Goal: Task Accomplishment & Management: Manage account settings

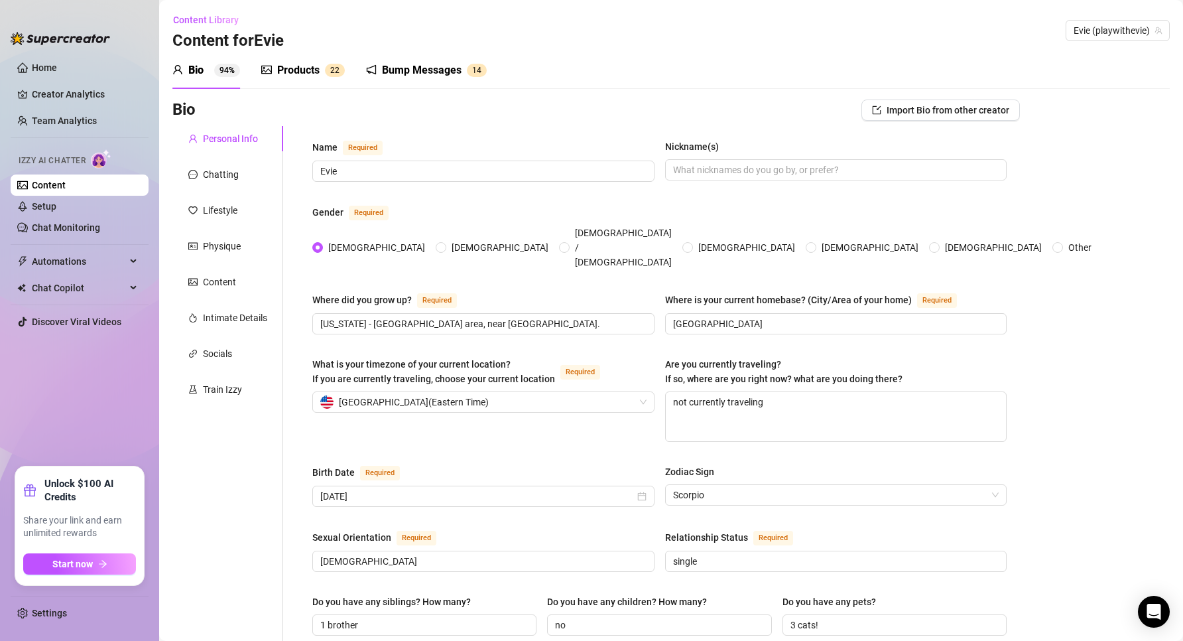
click at [309, 70] on div "Products" at bounding box center [298, 70] width 42 height 16
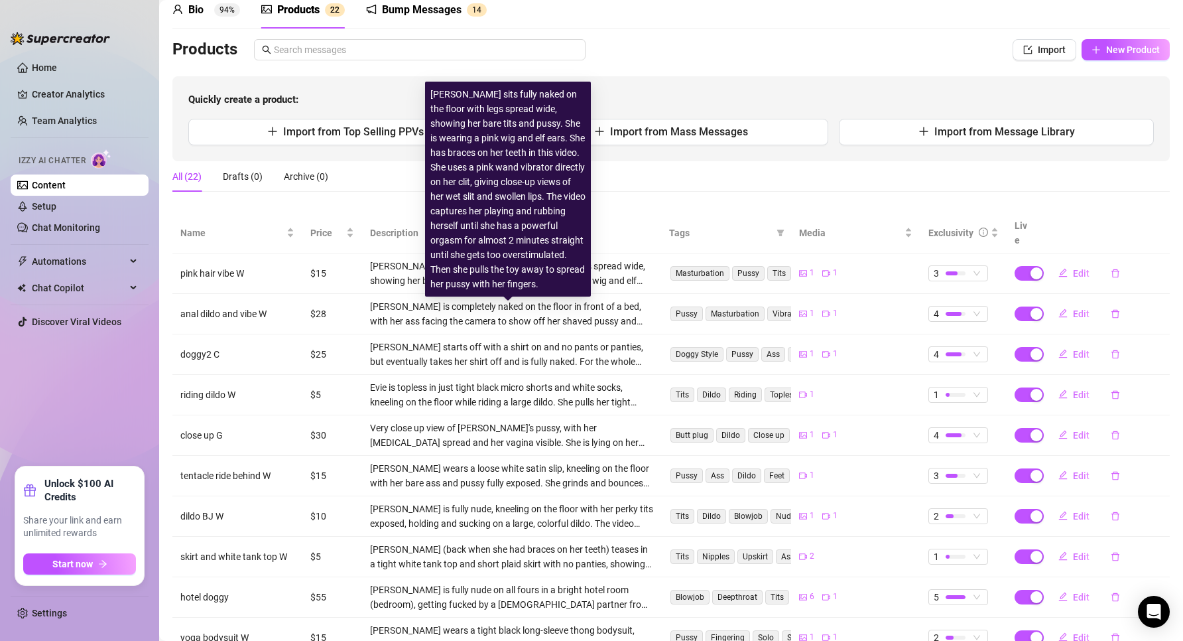
scroll to position [140, 0]
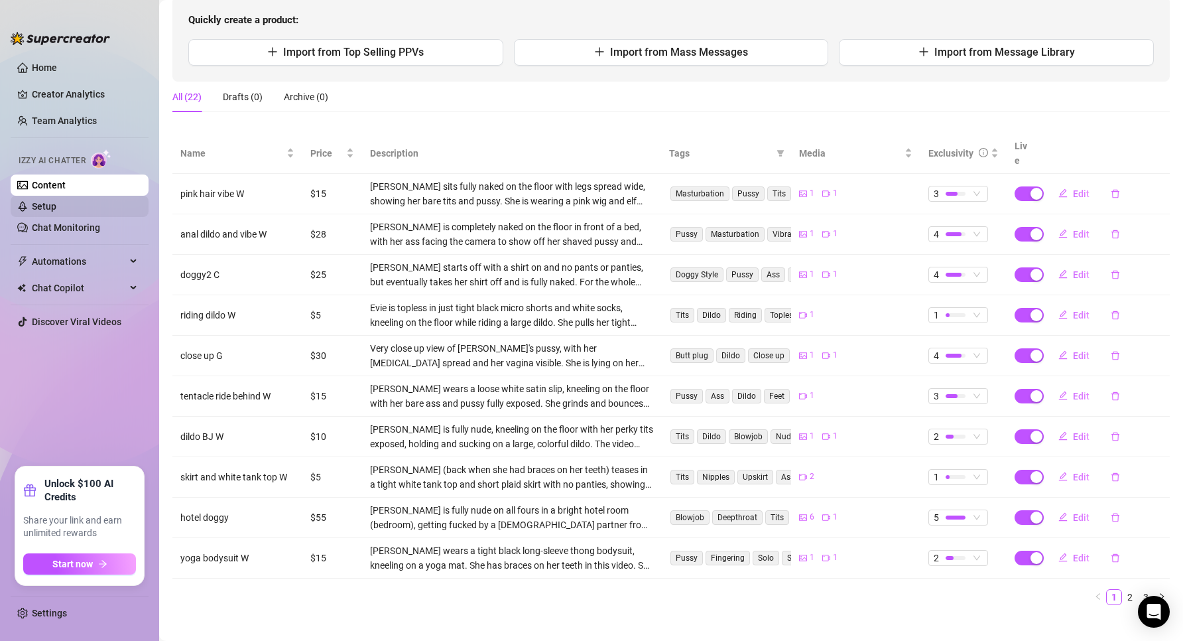
click at [44, 207] on link "Setup" at bounding box center [44, 206] width 25 height 11
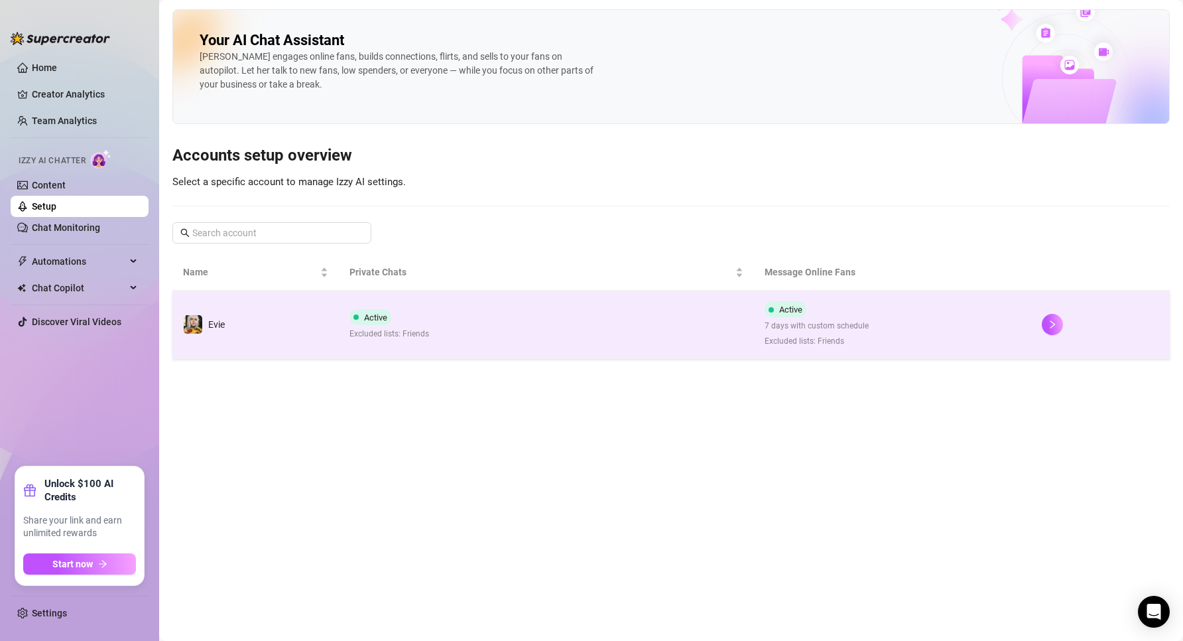
click at [332, 320] on td "Evie" at bounding box center [255, 324] width 166 height 68
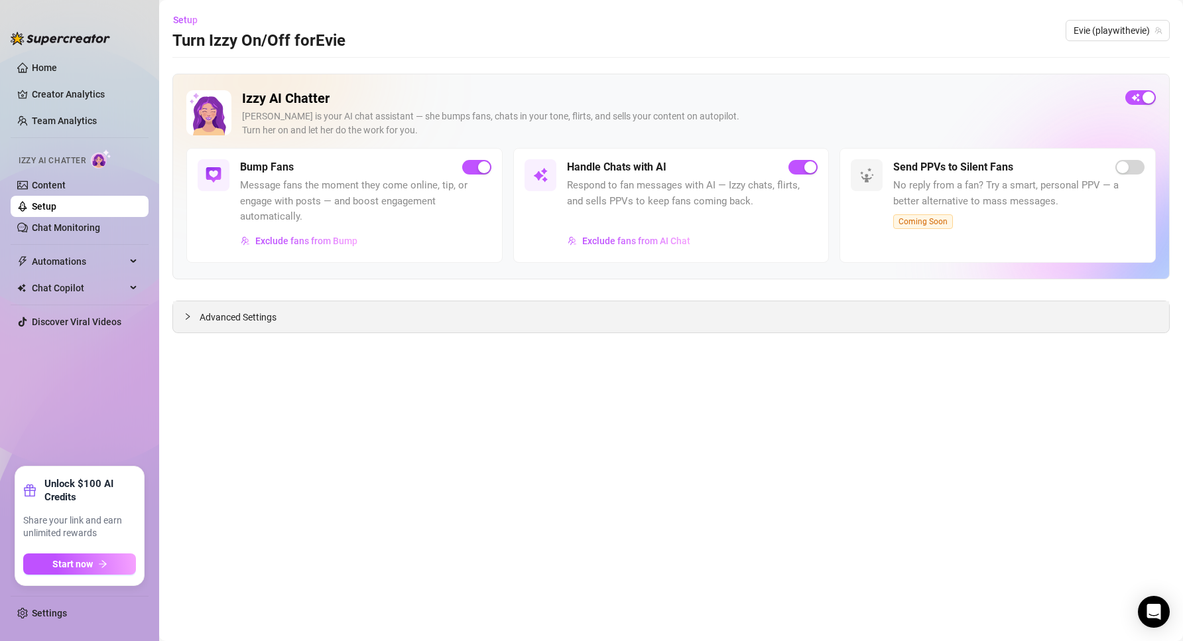
click at [184, 315] on div "Advanced Settings" at bounding box center [671, 316] width 996 height 31
click at [192, 320] on div at bounding box center [192, 316] width 16 height 15
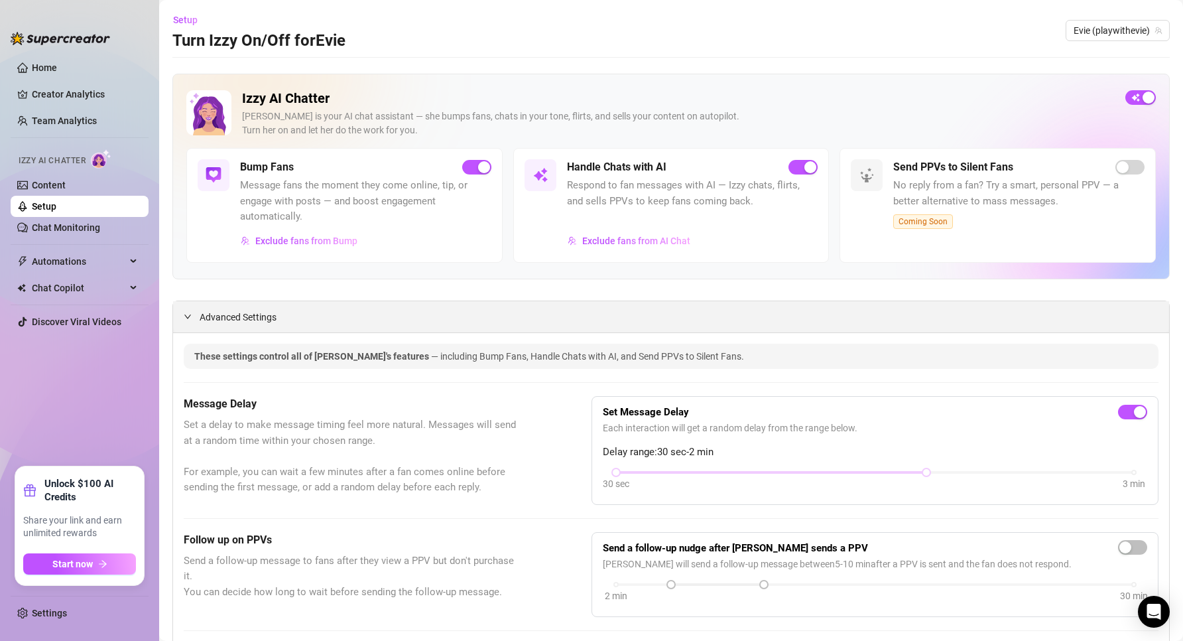
click at [192, 320] on div at bounding box center [192, 316] width 16 height 15
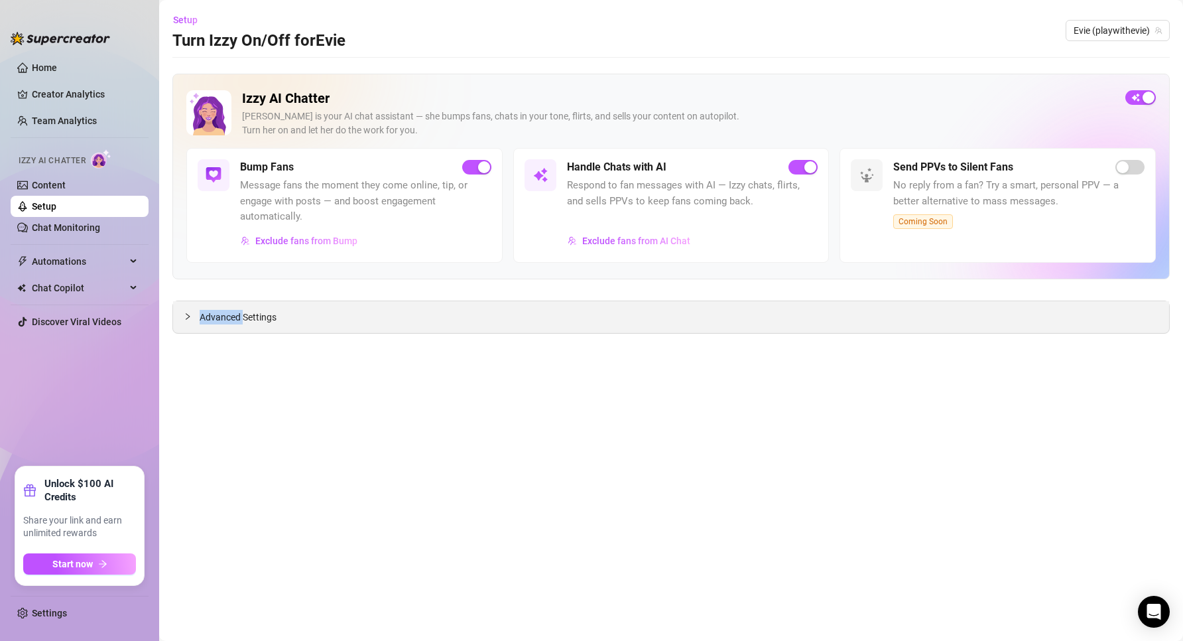
click at [192, 320] on div at bounding box center [192, 316] width 16 height 15
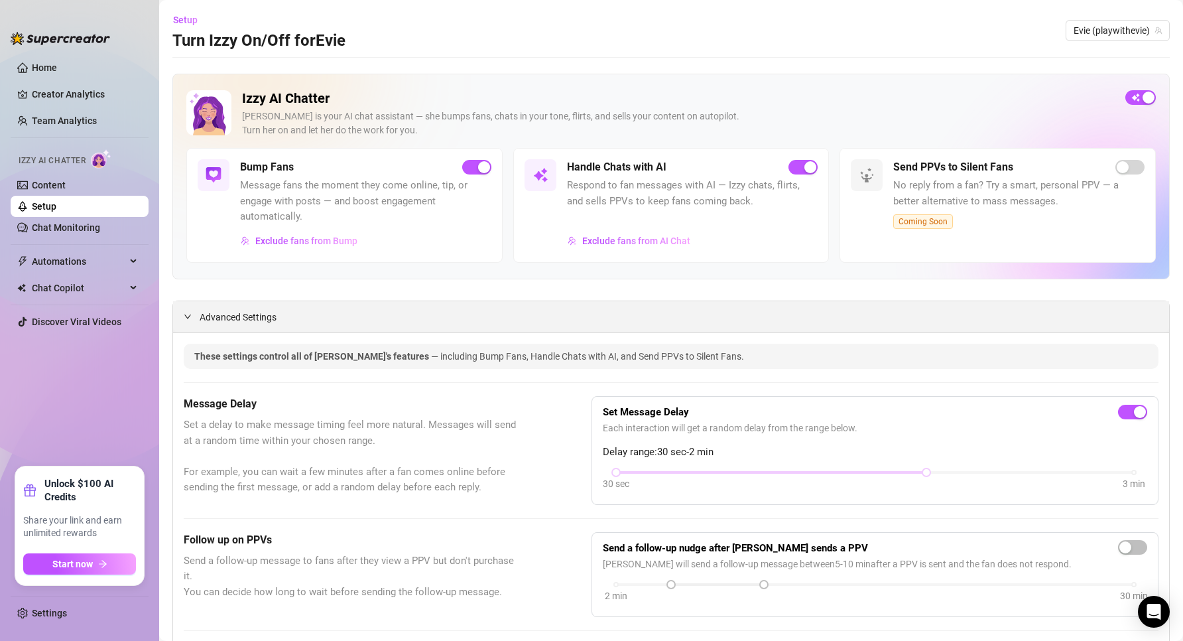
click at [186, 324] on div at bounding box center [192, 316] width 16 height 15
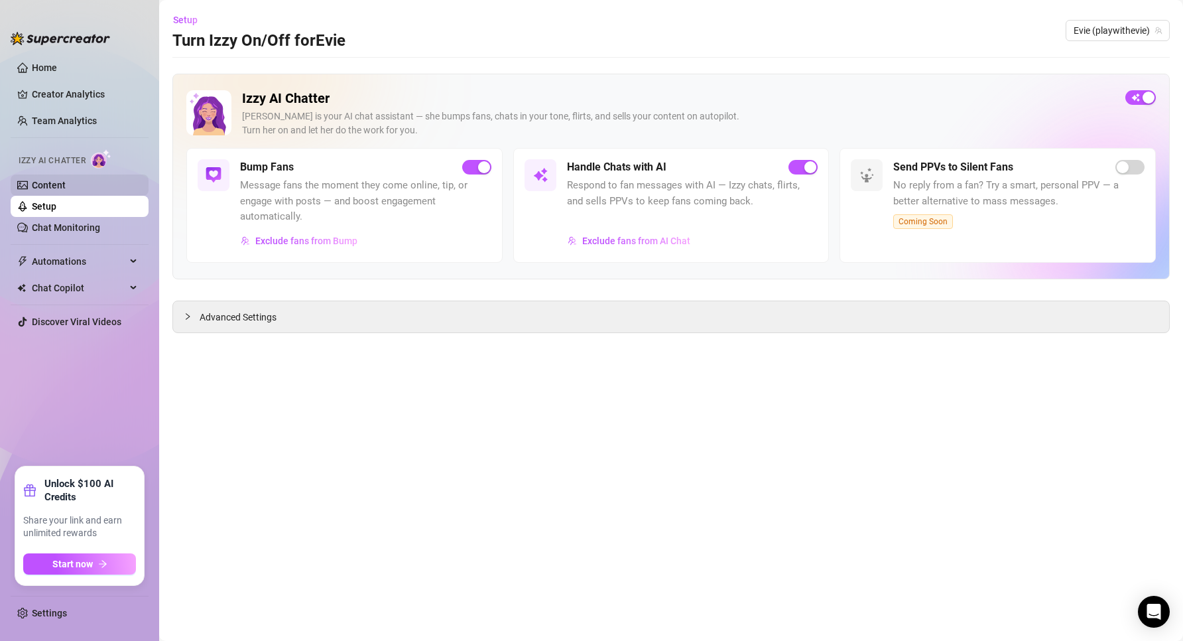
click at [50, 185] on link "Content" at bounding box center [49, 185] width 34 height 11
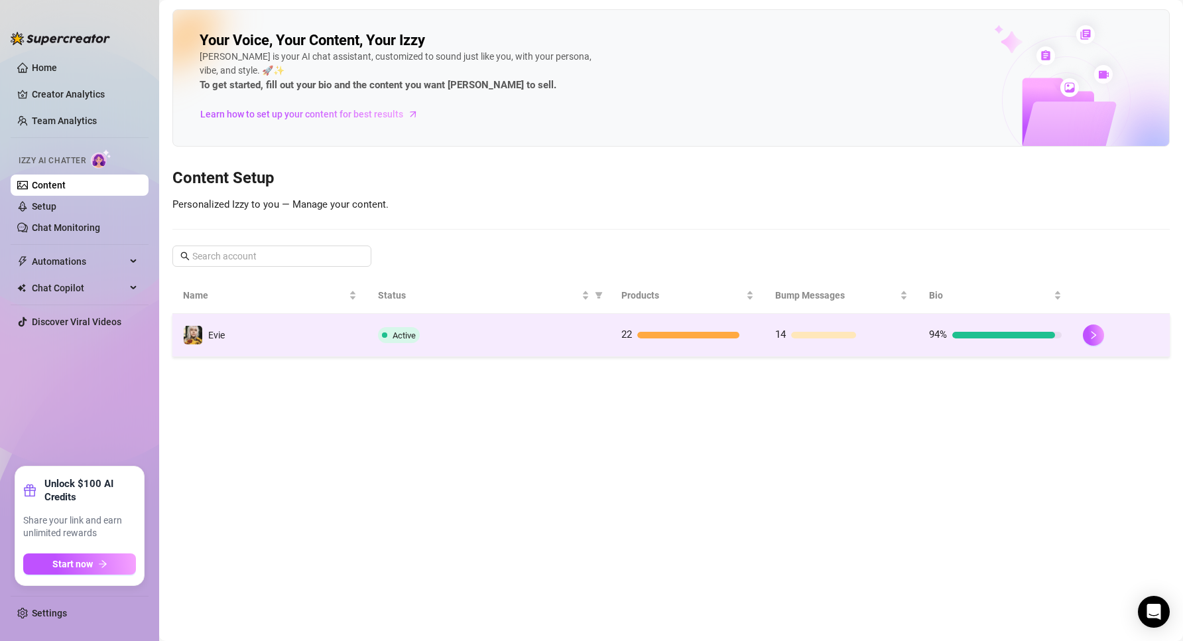
click at [456, 314] on td "Active" at bounding box center [488, 335] width 243 height 43
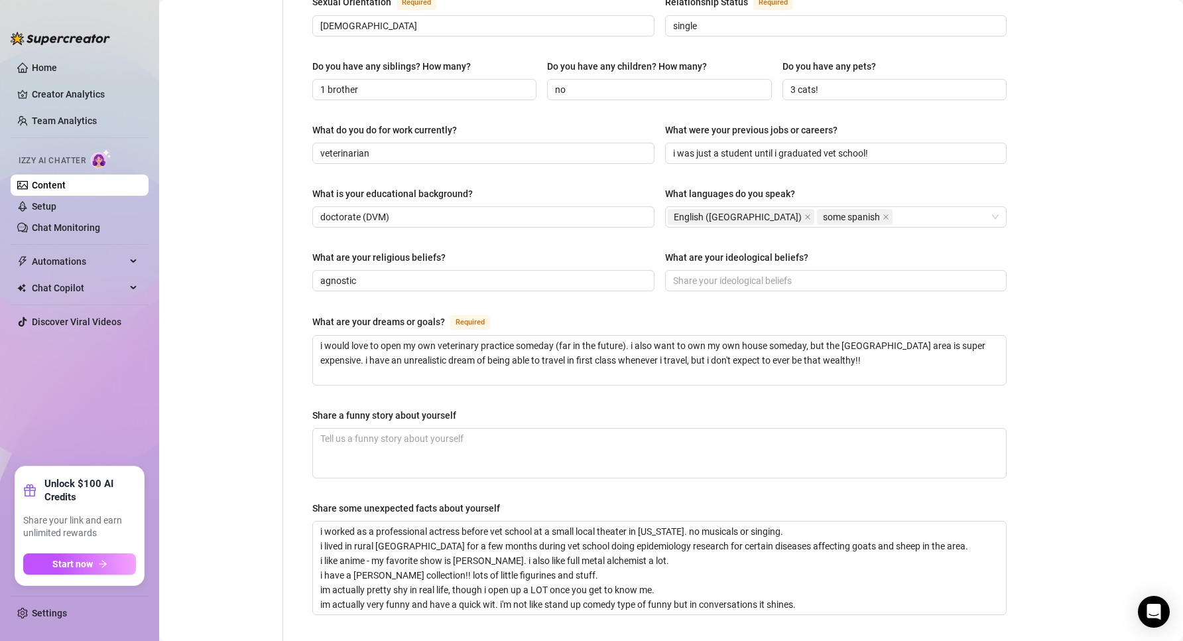
scroll to position [775, 0]
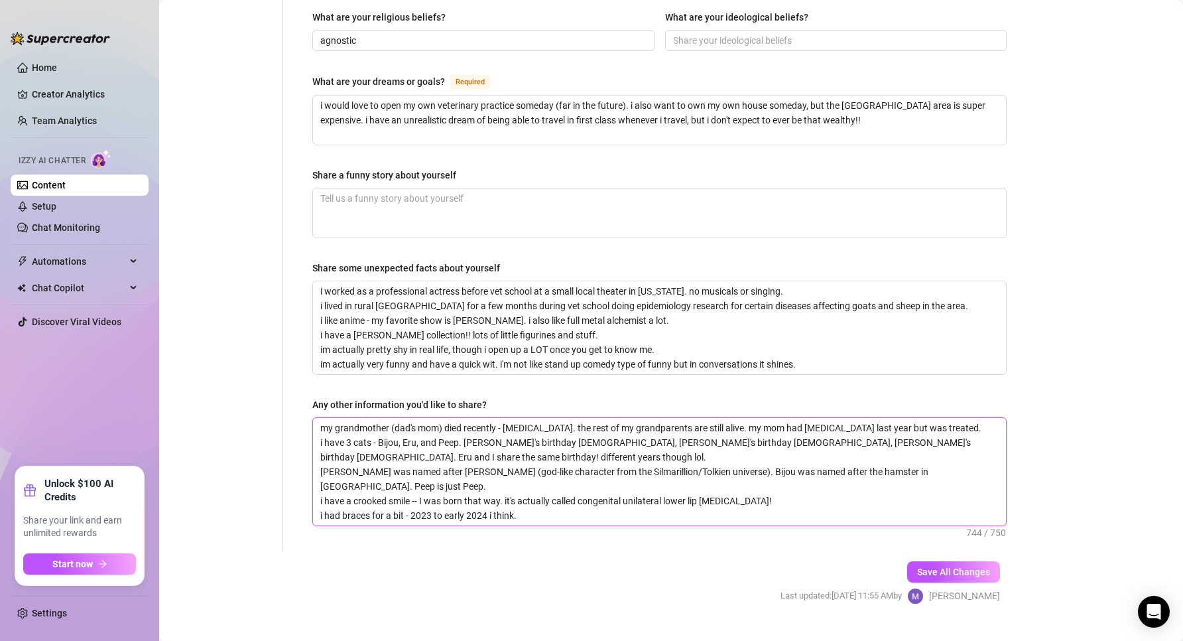
click at [635, 490] on textarea "my grandmother (dad's mom) died recently - [MEDICAL_DATA]. the rest of my grand…" at bounding box center [659, 471] width 693 height 107
click at [644, 490] on textarea "my grandmother (dad's mom) died recently - [MEDICAL_DATA]. the rest of my grand…" at bounding box center [659, 471] width 693 height 107
click at [572, 418] on textarea "my grandmother (dad's mom) died recently - [MEDICAL_DATA]. the rest of my grand…" at bounding box center [659, 471] width 693 height 107
click at [471, 418] on textarea "my grandmother (dad's mom) died recently - [MEDICAL_DATA]. the rest of my grand…" at bounding box center [659, 471] width 693 height 107
click at [376, 418] on textarea "my grandmother (dad's mom) died recently - [MEDICAL_DATA]. the rest of my grand…" at bounding box center [659, 471] width 693 height 107
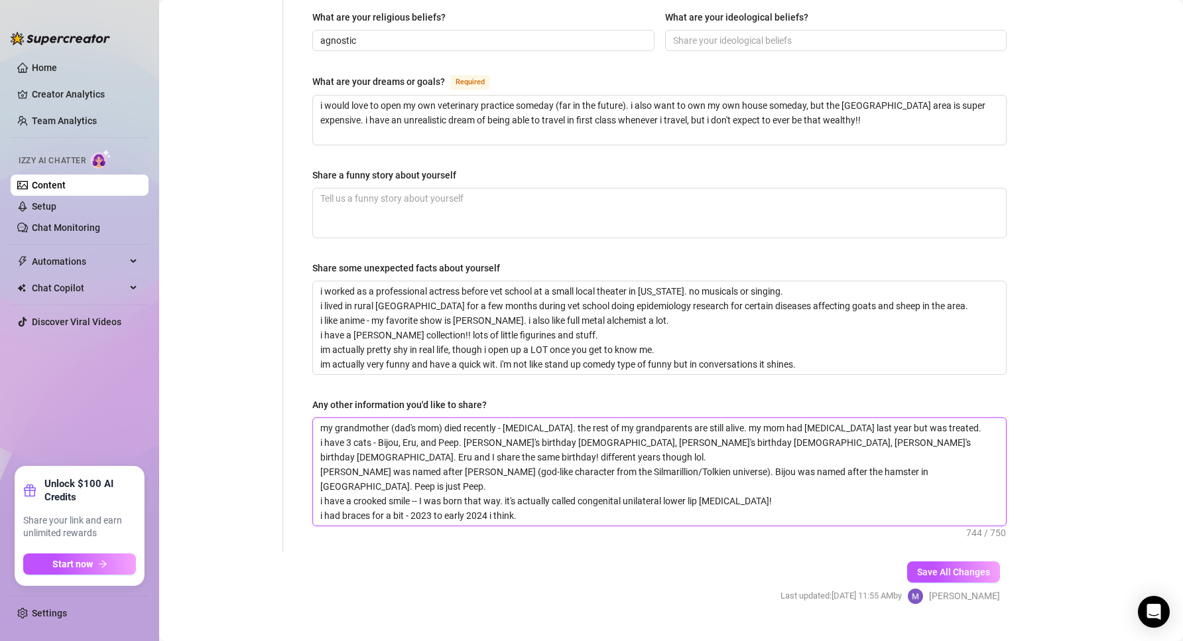
drag, startPoint x: 401, startPoint y: 416, endPoint x: 499, endPoint y: 414, distance: 97.5
click at [499, 418] on textarea "my grandmother (dad's mom) died recently - [MEDICAL_DATA]. the rest of my grand…" at bounding box center [659, 471] width 693 height 107
drag, startPoint x: 511, startPoint y: 409, endPoint x: 499, endPoint y: 409, distance: 11.9
click at [509, 418] on textarea "my grandmother (dad's mom) died recently - [MEDICAL_DATA]. the rest of my grand…" at bounding box center [659, 471] width 693 height 107
drag, startPoint x: 496, startPoint y: 417, endPoint x: 574, endPoint y: 419, distance: 77.6
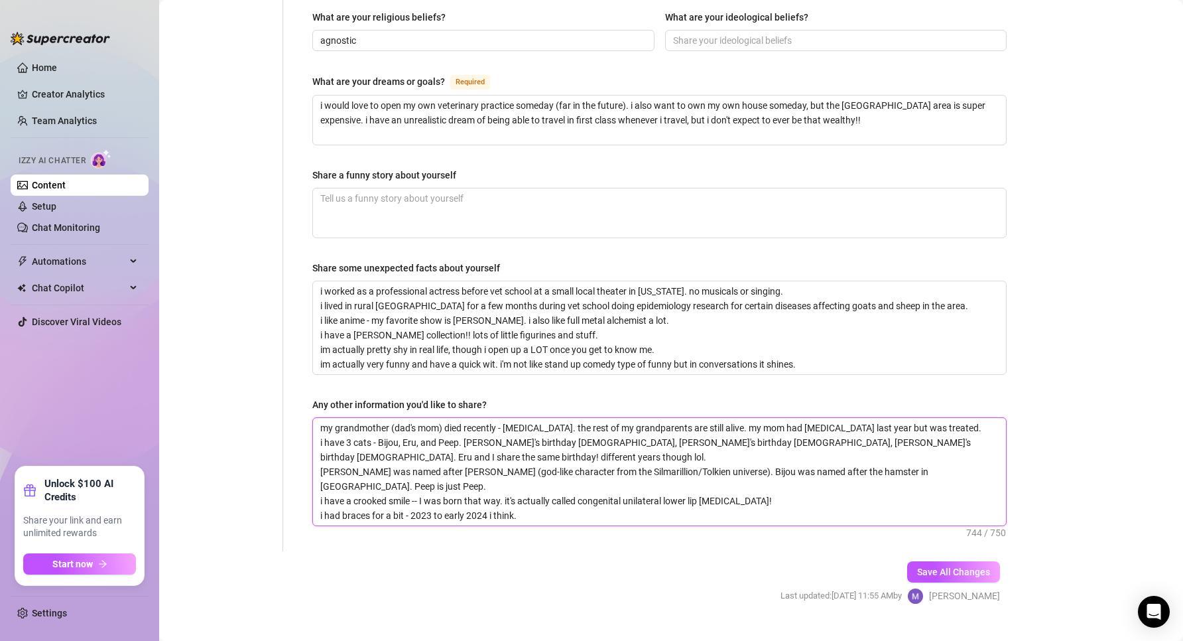
click at [574, 419] on textarea "my grandmother (dad's mom) died recently - [MEDICAL_DATA]. the rest of my grand…" at bounding box center [659, 471] width 693 height 107
click at [401, 418] on textarea "my grandmother (dad's mom) died recently - [MEDICAL_DATA]. the rest of my grand…" at bounding box center [659, 471] width 693 height 107
type textarea "my grandmother (dad's mom) died recently - [MEDICAL_DATA]. the rest of my grand…"
paste textarea "birt"
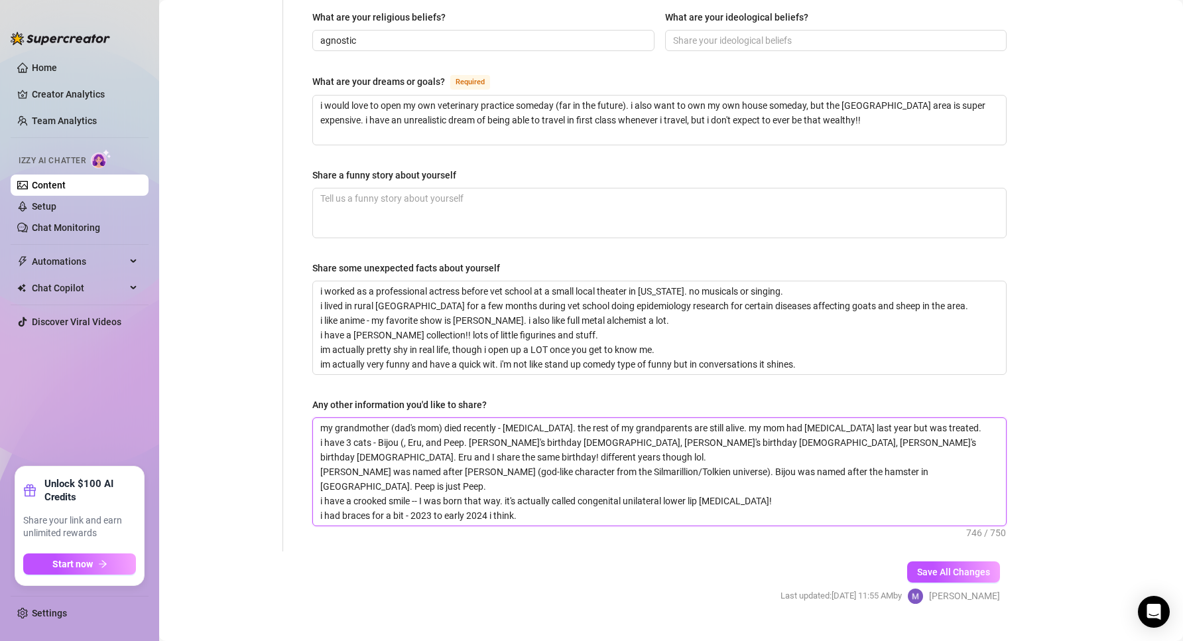
type textarea "my grandmother (dad's mom) died recently - [MEDICAL_DATA]. the rest of my grand…"
drag, startPoint x: 514, startPoint y: 410, endPoint x: 594, endPoint y: 410, distance: 80.2
click at [594, 418] on textarea "my grandmother (dad's mom) died recently - [MEDICAL_DATA]. the rest of my grand…" at bounding box center [659, 471] width 693 height 107
type textarea "my grandmother (dad's mom) died recently - [MEDICAL_DATA]. the rest of my grand…"
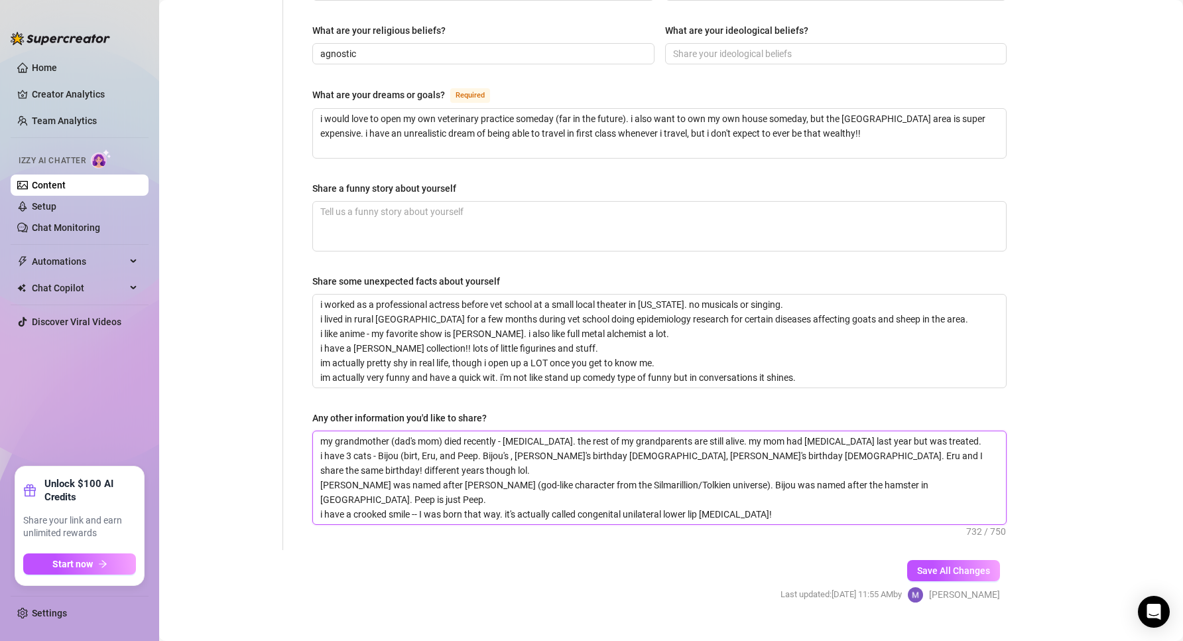
scroll to position [761, 0]
click at [420, 432] on textarea "my grandmother (dad's mom) died recently - [MEDICAL_DATA]. the rest of my grand…" at bounding box center [659, 478] width 693 height 93
click at [416, 432] on textarea "my grandmother (dad's mom) died recently - [MEDICAL_DATA]. the rest of my grand…" at bounding box center [659, 478] width 693 height 93
click at [420, 432] on textarea "my grandmother (dad's mom) died recently - [MEDICAL_DATA]. the rest of my grand…" at bounding box center [659, 478] width 693 height 93
type textarea "my grandmother (dad's mom) died recently - [MEDICAL_DATA]. the rest of my grand…"
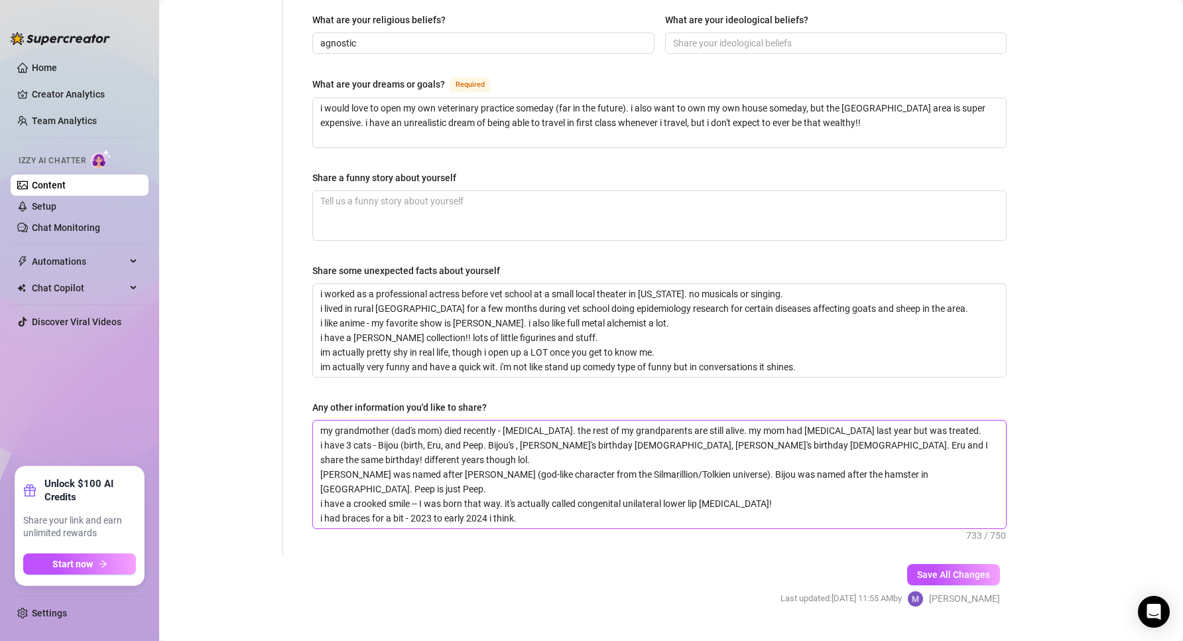
type textarea "my grandmother (dad's mom) died recently - [MEDICAL_DATA]. the rest of my grand…"
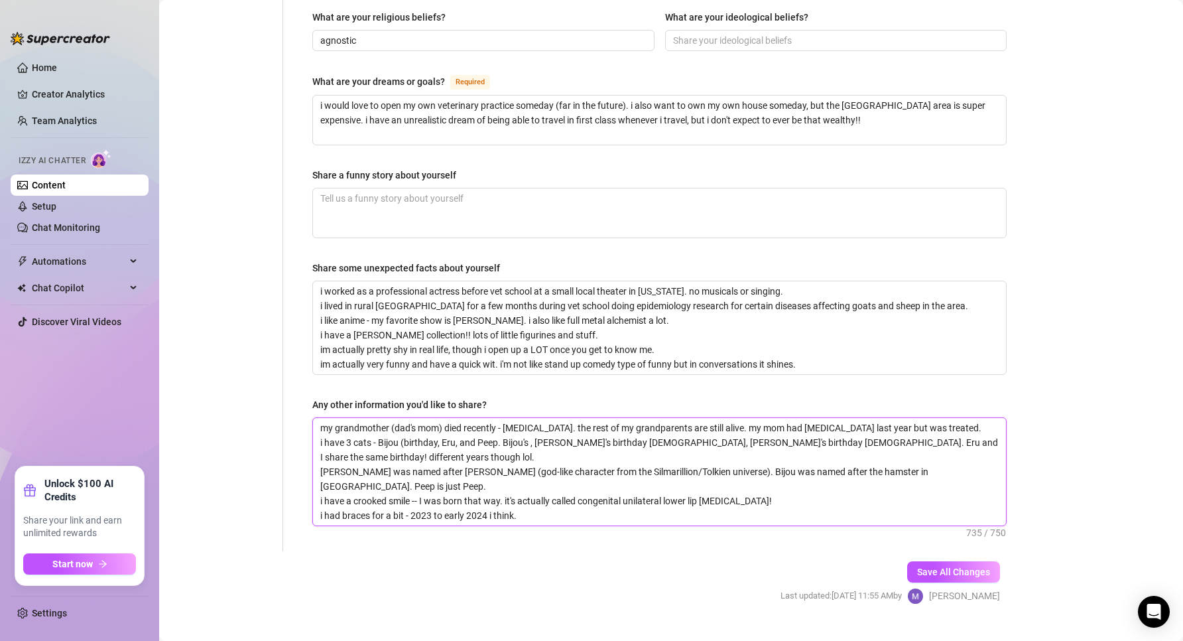
type textarea "my grandmother (dad's mom) died recently - [MEDICAL_DATA]. the rest of my grand…"
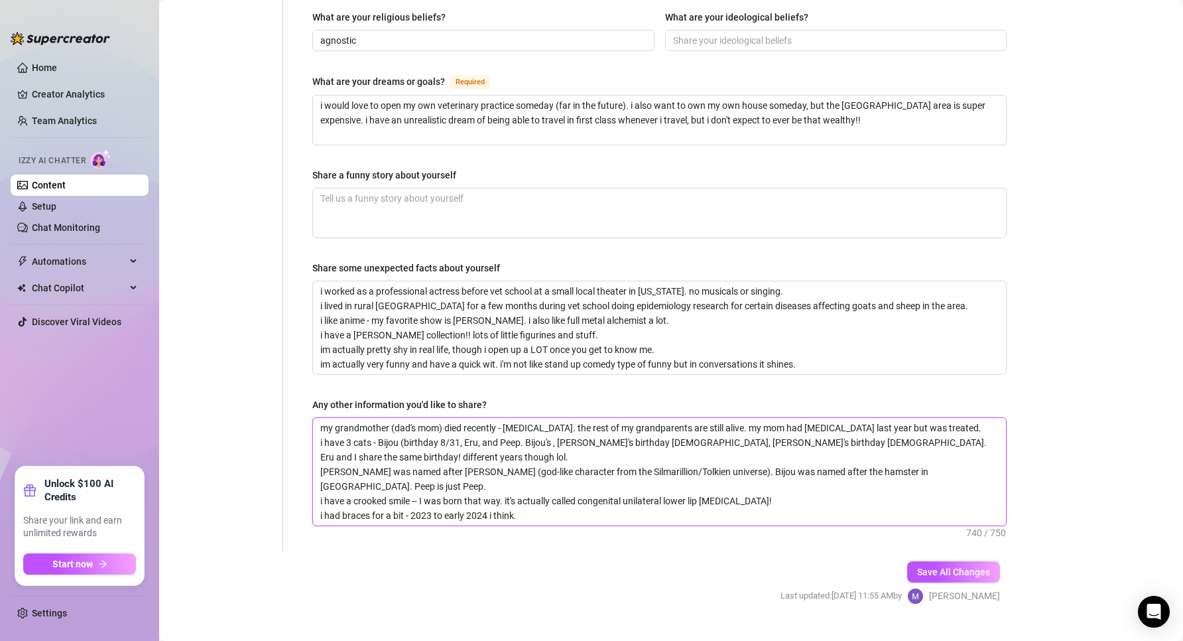
type textarea "my grandmother (dad's mom) died recently - [MEDICAL_DATA]. the rest of my grand…"
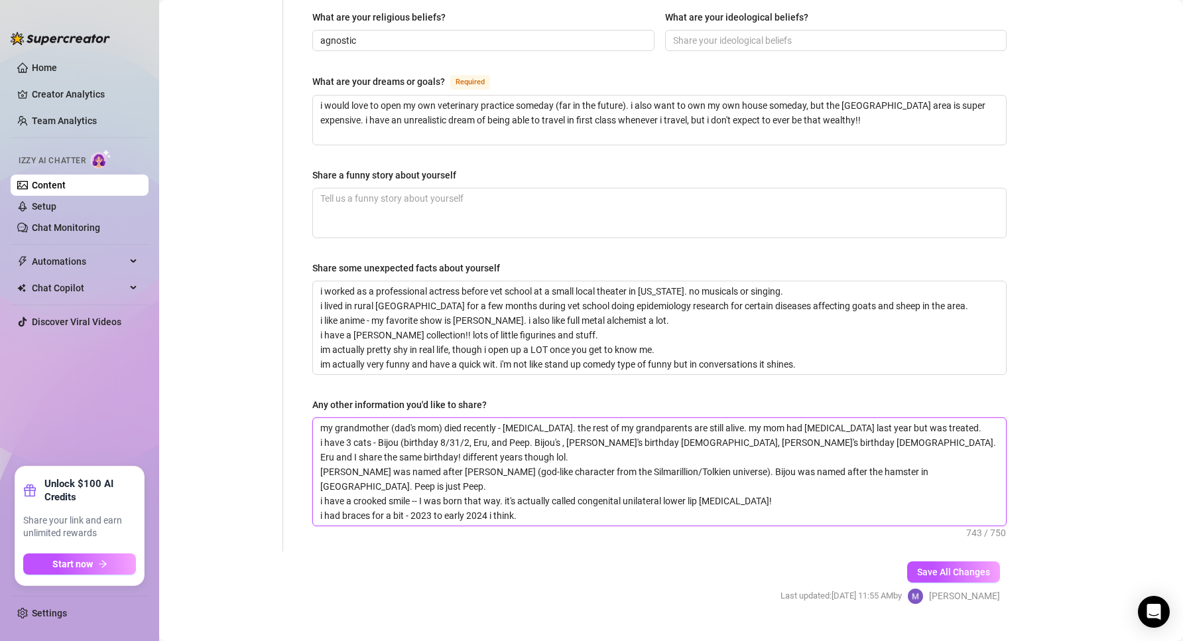
type textarea "my grandmother (dad's mom) died recently - [MEDICAL_DATA]. the rest of my grand…"
click at [495, 418] on textarea "my grandmother (dad's mom) died recently - [MEDICAL_DATA]. the rest of my grand…" at bounding box center [659, 471] width 693 height 107
drag, startPoint x: 724, startPoint y: 419, endPoint x: 792, endPoint y: 415, distance: 67.8
click at [792, 418] on textarea "my grandmother (dad's mom) died recently - [MEDICAL_DATA]. the rest of my grand…" at bounding box center [659, 471] width 693 height 107
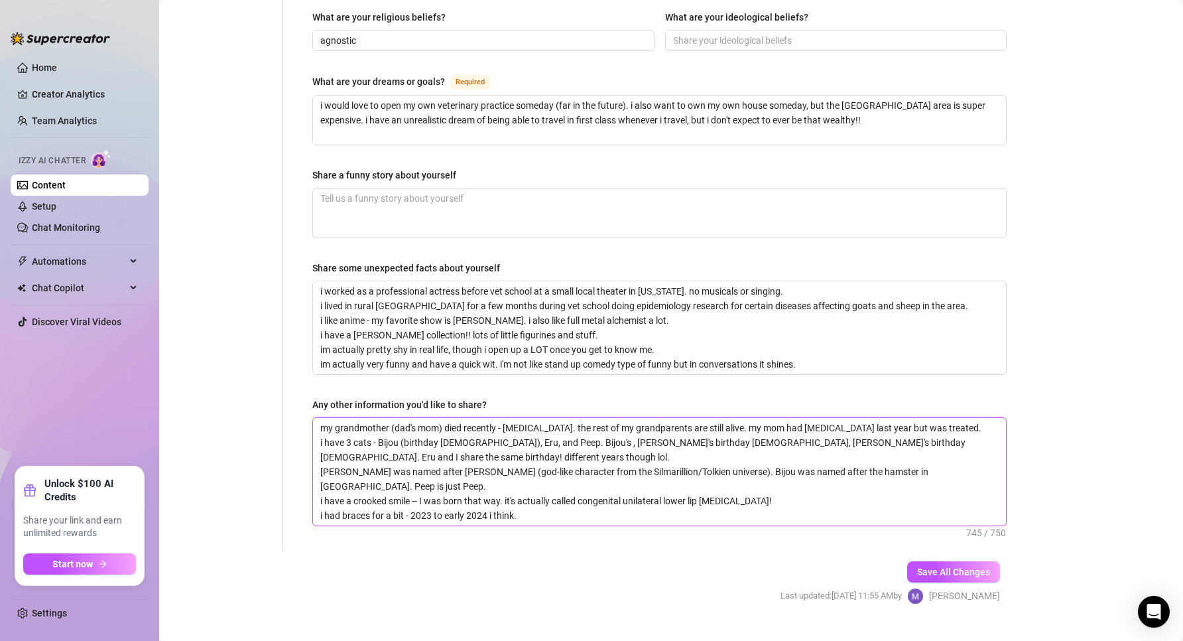
type textarea "my grandmother (dad's mom) died recently - [MEDICAL_DATA]. the rest of my grand…"
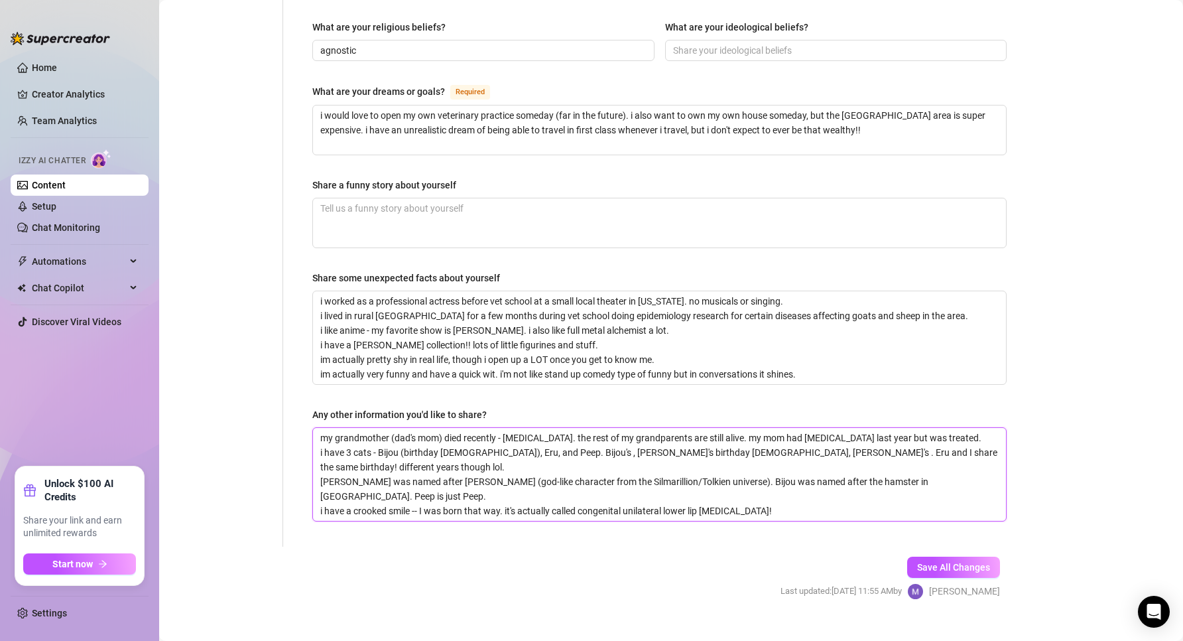
scroll to position [761, 0]
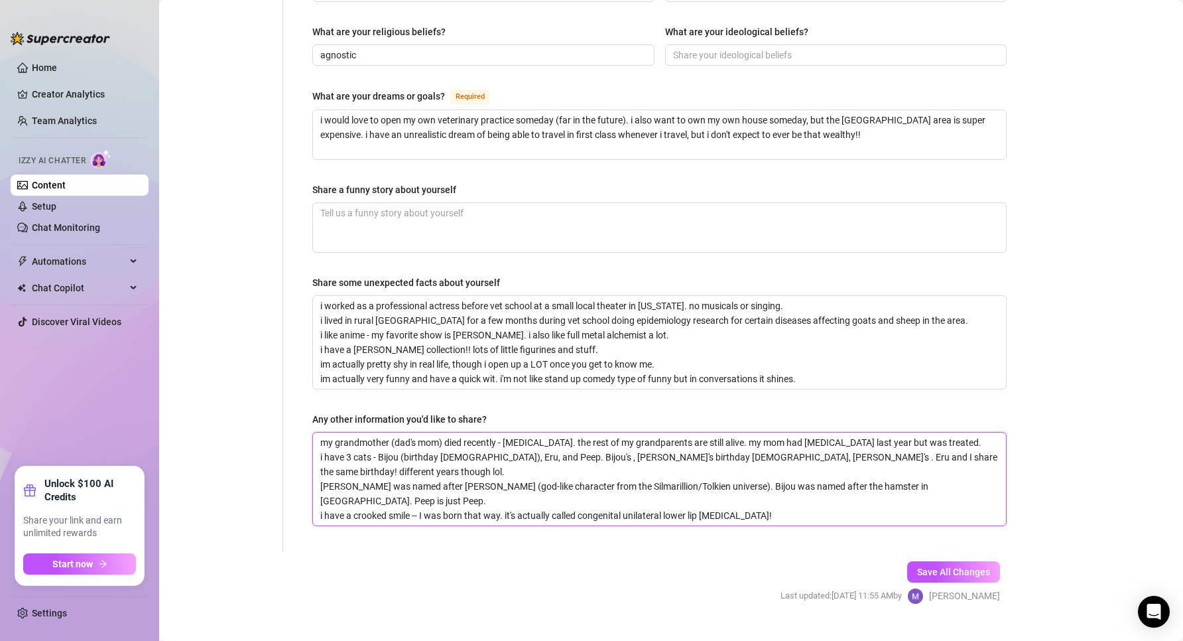
type textarea "my grandmother (dad's mom) died recently - [MEDICAL_DATA]. the rest of my grand…"
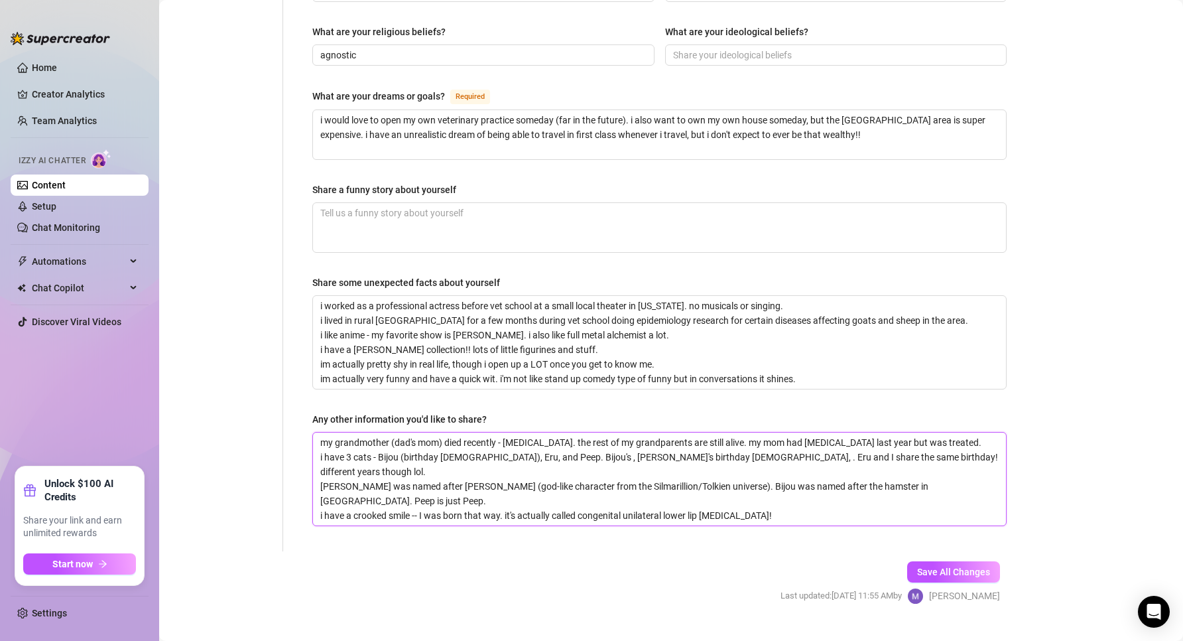
type textarea "my grandmother (dad's mom) died recently - [MEDICAL_DATA]. the rest of my grand…"
click at [496, 432] on textarea "my grandmother (dad's mom) died recently - [MEDICAL_DATA]. the rest of my grand…" at bounding box center [659, 478] width 693 height 93
type textarea "my grandmother (dad's mom) died recently - [MEDICAL_DATA]. the rest of my grand…"
paste textarea "birthday [DEMOGRAPHIC_DATA]"
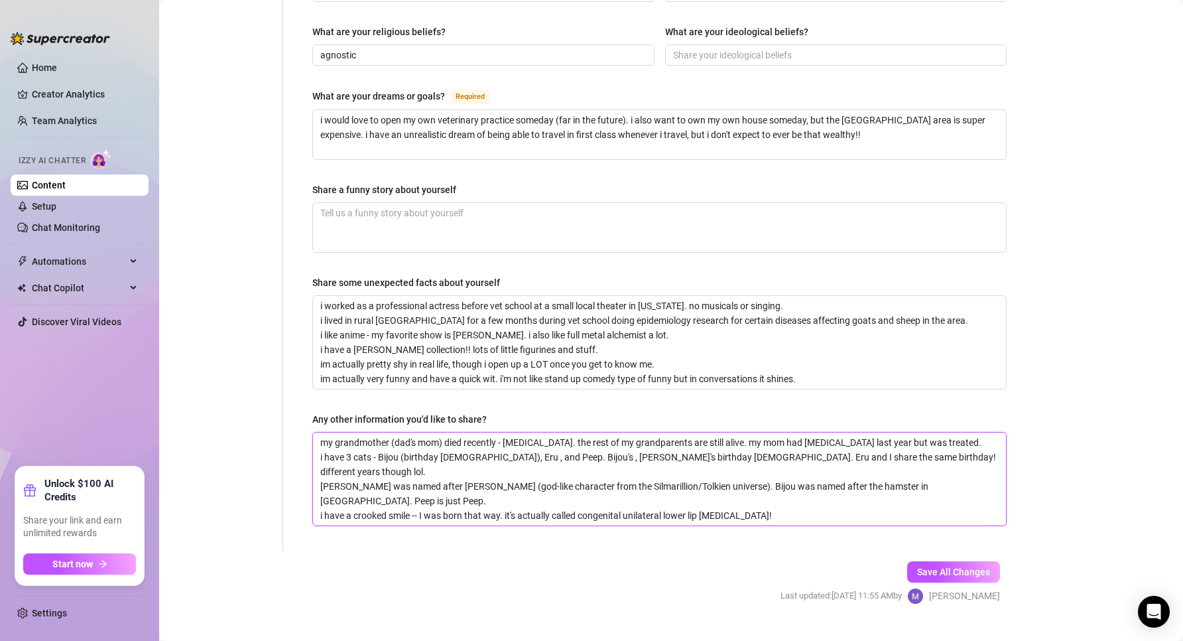
type textarea "my grandmother (dad's mom) died recently - [MEDICAL_DATA]. the rest of my grand…"
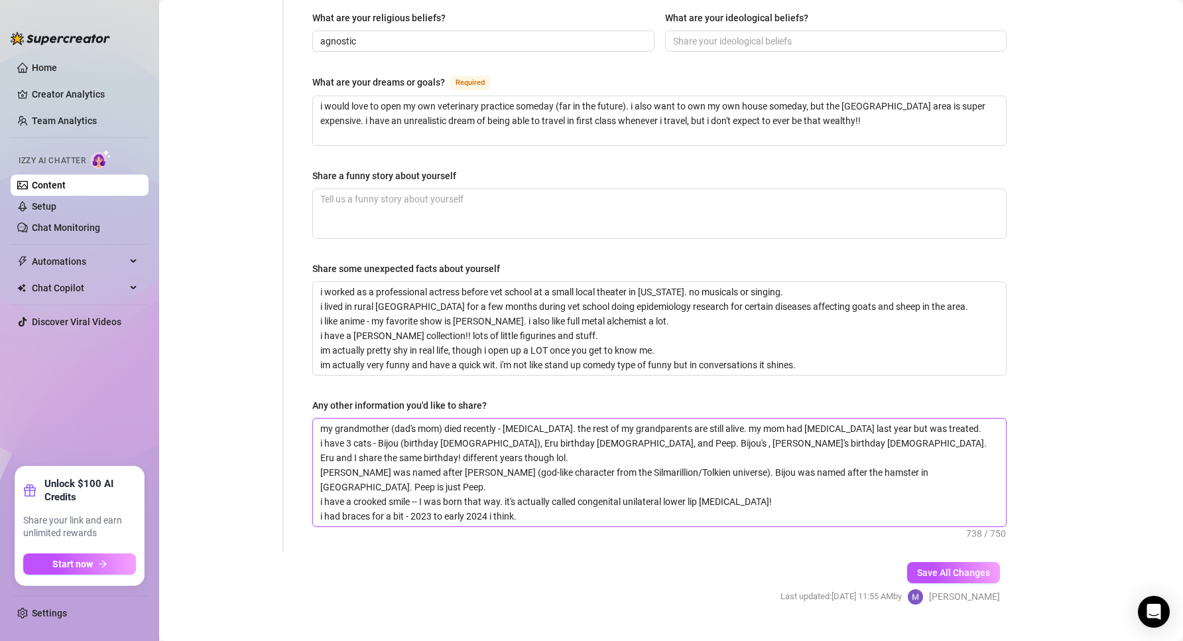
scroll to position [775, 0]
click at [536, 420] on textarea "my grandmother (dad's mom) died recently - [MEDICAL_DATA]. the rest of my grand…" at bounding box center [659, 471] width 693 height 107
click at [498, 418] on textarea "my grandmother (dad's mom) died recently - [MEDICAL_DATA]. the rest of my grand…" at bounding box center [659, 471] width 693 height 107
type textarea "my grandmother (dad's mom) died recently - [MEDICAL_DATA]. the rest of my grand…"
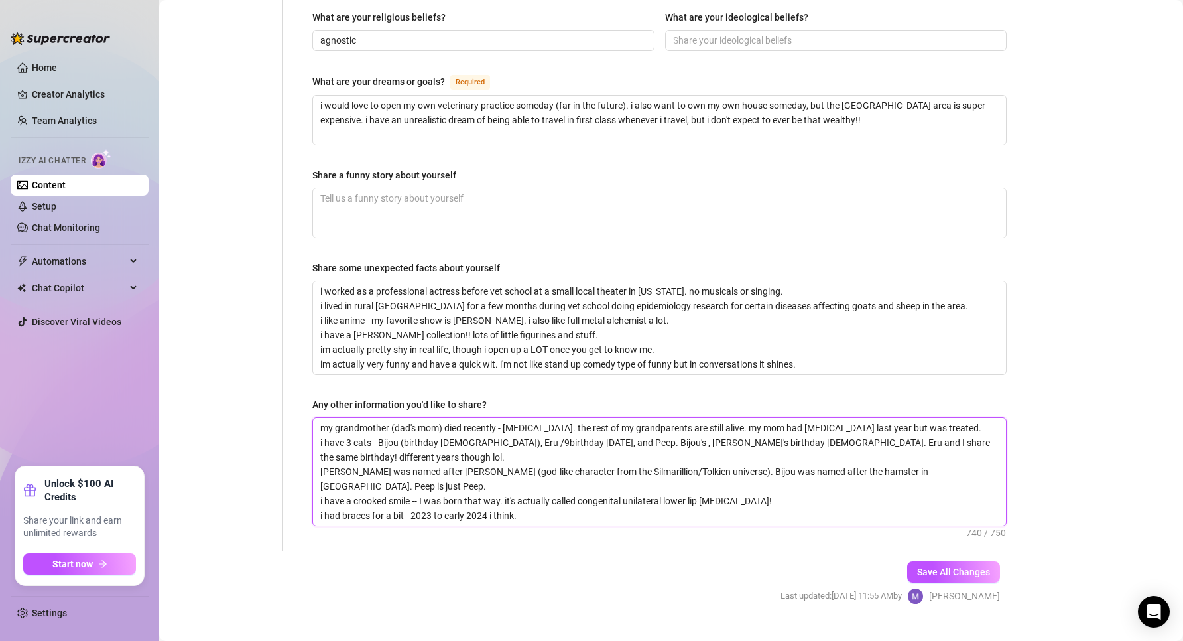
type textarea "my grandmother (dad's mom) died recently - [MEDICAL_DATA]. the rest of my grand…"
click at [582, 418] on textarea "my grandmother (dad's mom) died recently - [MEDICAL_DATA]. the rest of my grand…" at bounding box center [659, 471] width 693 height 107
type textarea "my grandmother (dad's mom) died recently - [MEDICAL_DATA]. the rest of my grand…"
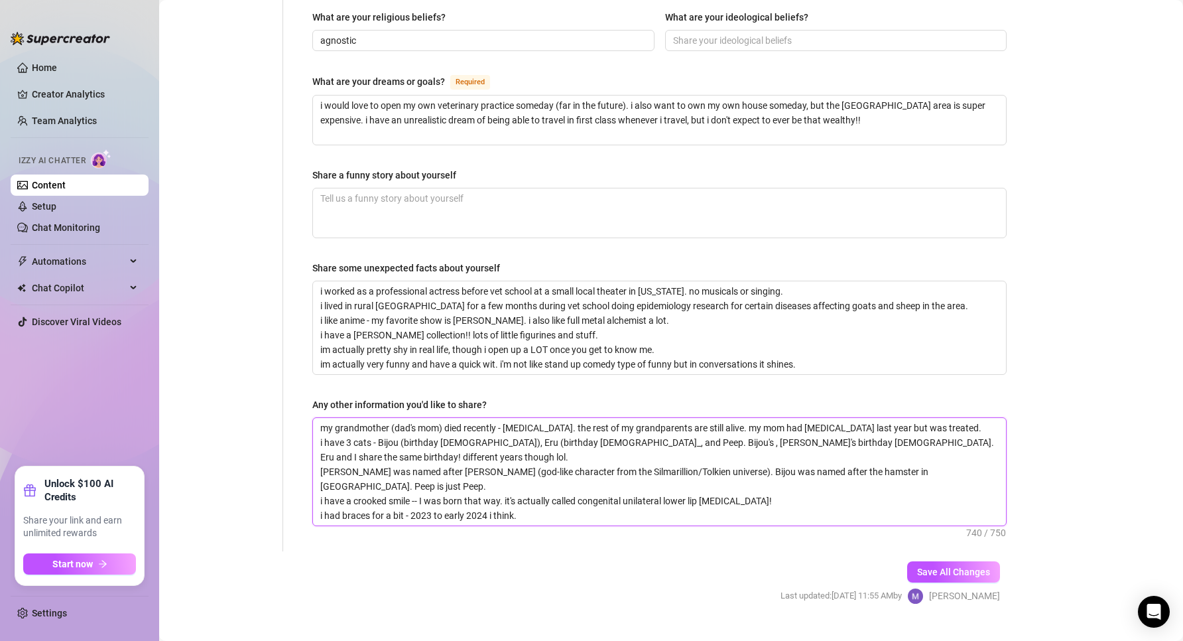
type textarea "my grandmother (dad's mom) died recently - [MEDICAL_DATA]. the rest of my grand…"
drag, startPoint x: 632, startPoint y: 420, endPoint x: 693, endPoint y: 410, distance: 61.8
click at [693, 418] on textarea "my grandmother (dad's mom) died recently - [MEDICAL_DATA]. the rest of my grand…" at bounding box center [659, 471] width 693 height 107
type textarea "my grandmother (dad's mom) died recently - [MEDICAL_DATA]. the rest of my grand…"
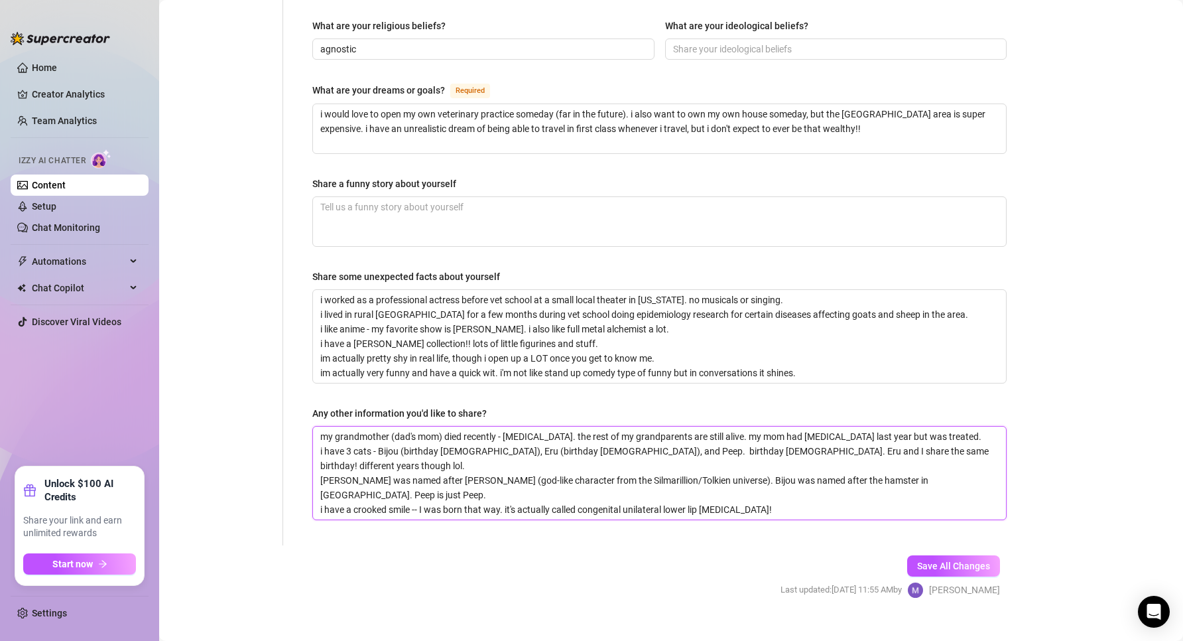
type textarea "my grandmother (dad's mom) died recently - [MEDICAL_DATA]. the rest of my grand…"
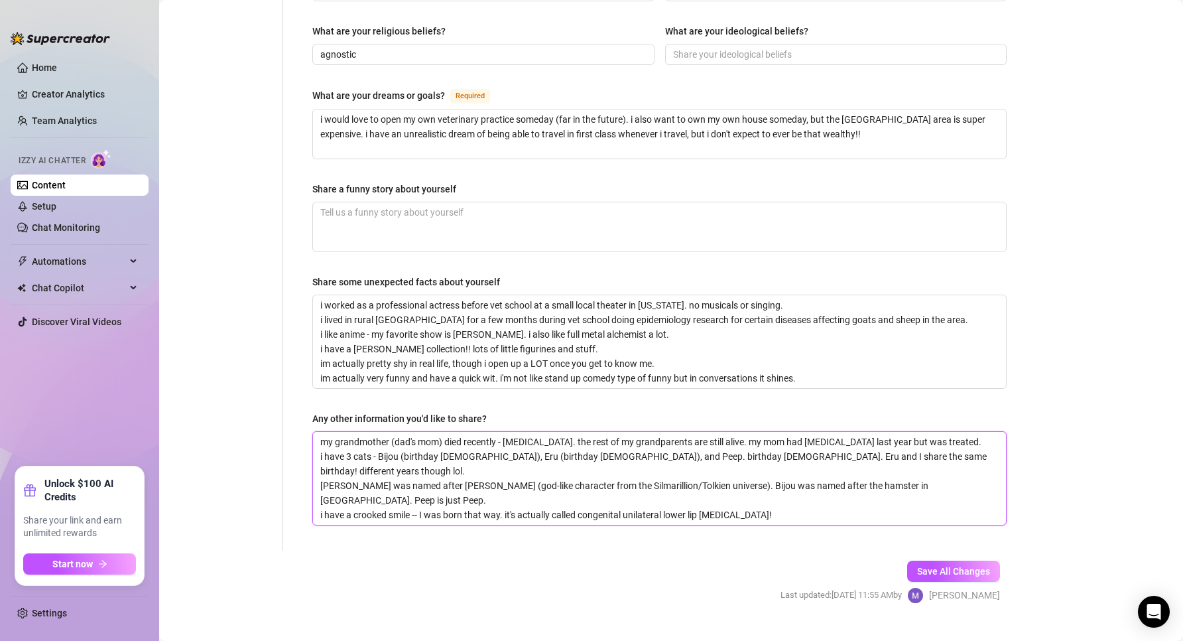
scroll to position [761, 0]
type textarea "my grandmother (dad's mom) died recently - [MEDICAL_DATA]. the rest of my grand…"
click at [627, 432] on textarea "my grandmother (dad's mom) died recently - [MEDICAL_DATA]. the rest of my grand…" at bounding box center [659, 478] width 693 height 93
click at [630, 432] on textarea "my grandmother (dad's mom) died recently - [MEDICAL_DATA]. the rest of my grand…" at bounding box center [659, 478] width 693 height 93
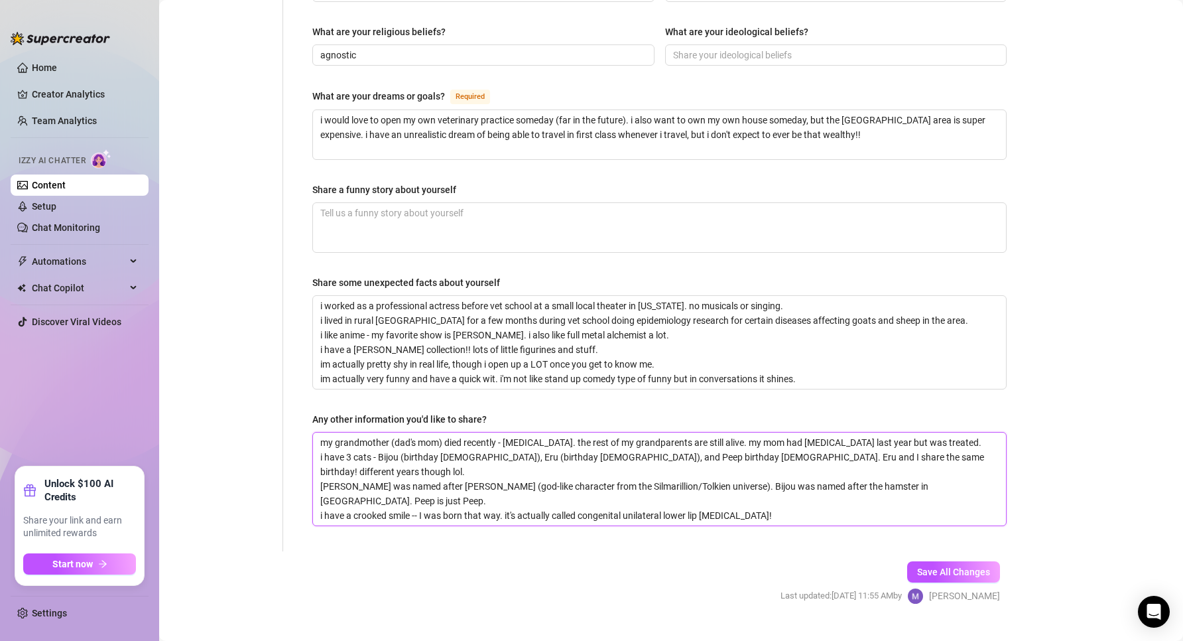
click at [630, 432] on textarea "my grandmother (dad's mom) died recently - [MEDICAL_DATA]. the rest of my grand…" at bounding box center [659, 478] width 693 height 93
type textarea "my grandmother (dad's mom) died recently - [MEDICAL_DATA]. the rest of my grand…"
click at [713, 432] on textarea "my grandmother (dad's mom) died recently - [MEDICAL_DATA]. the rest of my grand…" at bounding box center [659, 478] width 693 height 93
type textarea "my grandmother (dad's mom) died recently - [MEDICAL_DATA]. the rest of my grand…"
drag, startPoint x: 718, startPoint y: 428, endPoint x: 802, endPoint y: 426, distance: 84.9
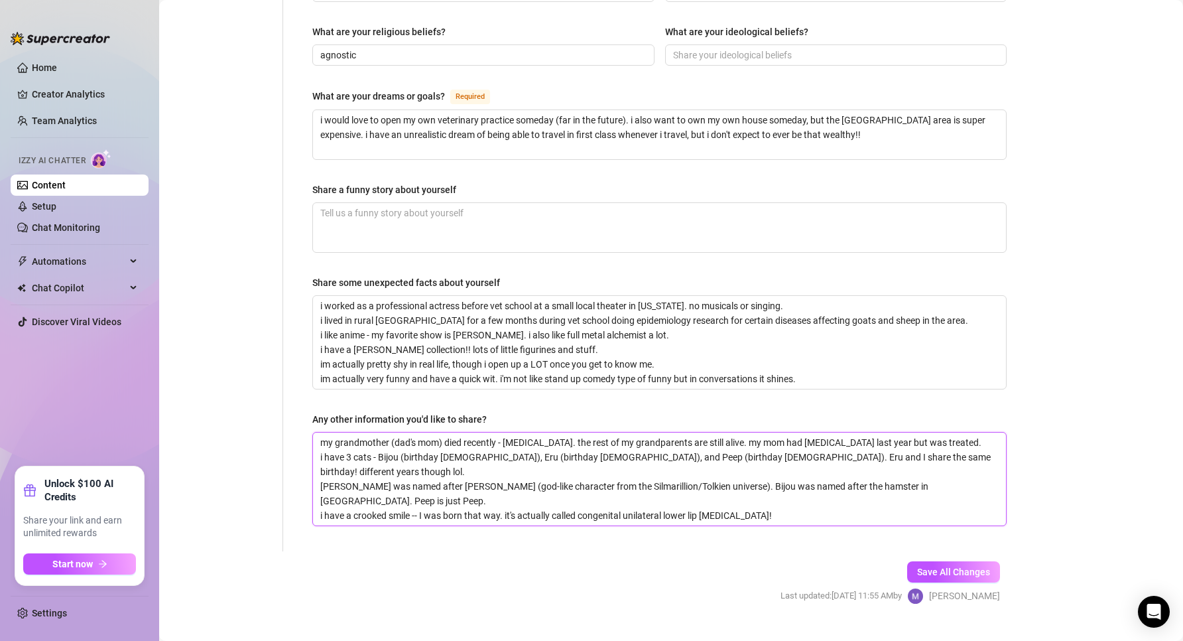
click at [802, 432] on textarea "my grandmother (dad's mom) died recently - [MEDICAL_DATA]. the rest of my grand…" at bounding box center [659, 478] width 693 height 93
drag, startPoint x: 728, startPoint y: 481, endPoint x: 646, endPoint y: 487, distance: 82.4
click at [727, 481] on textarea "my grandmother (dad's mom) died recently - [MEDICAL_DATA]. the rest of my grand…" at bounding box center [659, 478] width 693 height 93
click at [644, 486] on textarea "my grandmother (dad's mom) died recently - [MEDICAL_DATA]. the rest of my grand…" at bounding box center [659, 478] width 693 height 93
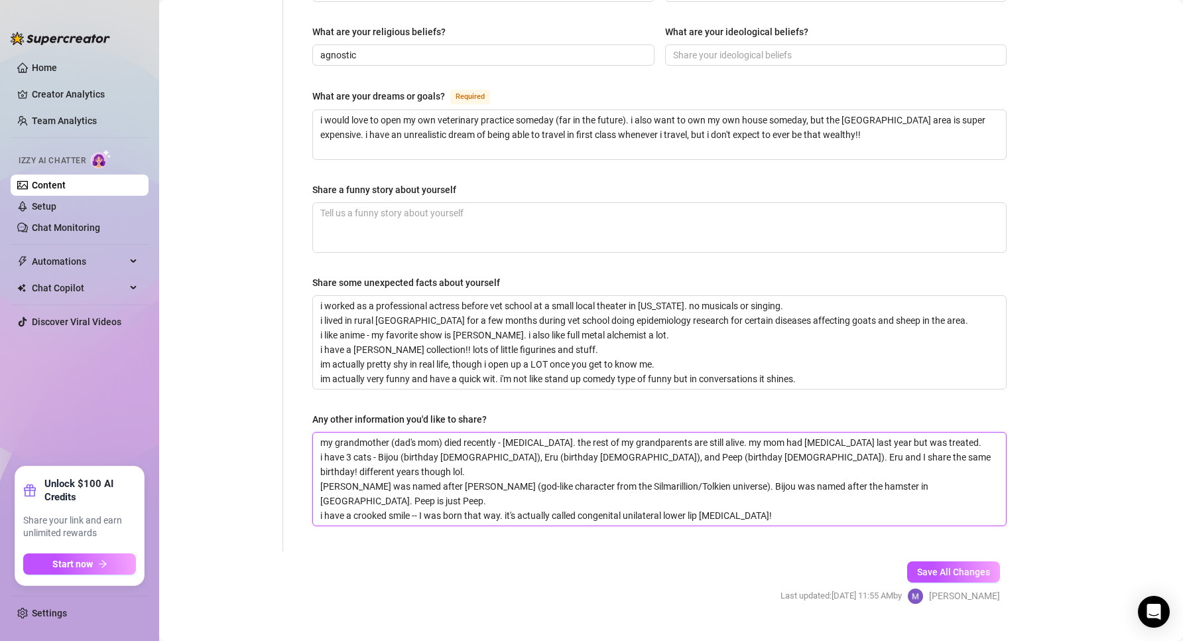
type textarea "my grandmother (dad's mom) died recently - [MEDICAL_DATA]. the rest of my grand…"
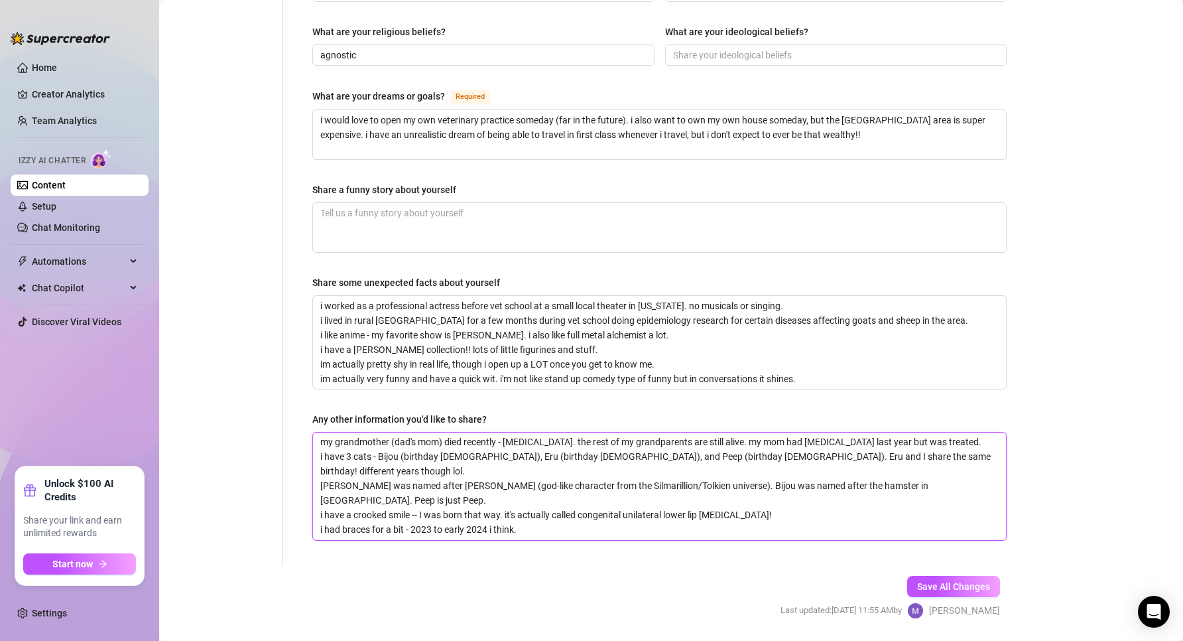
scroll to position [0, 0]
type textarea "my grandmother (dad's mom) died recently - [MEDICAL_DATA]. the rest of my grand…"
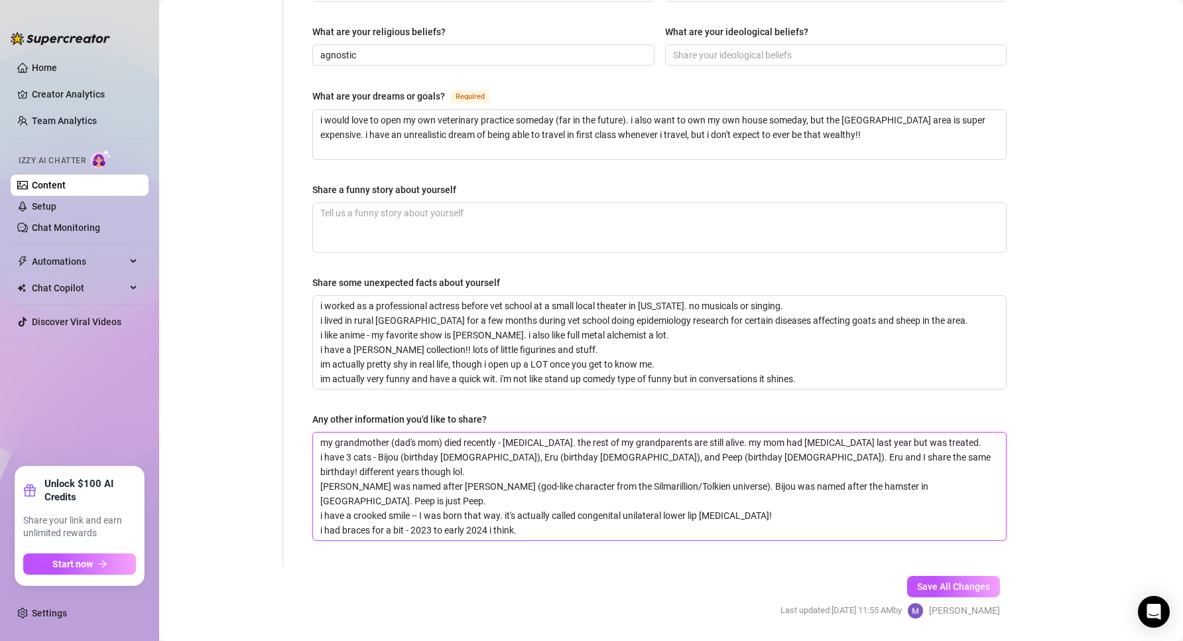
type textarea "my grandmother (dad's mom) died recently - [MEDICAL_DATA]. the rest of my grand…"
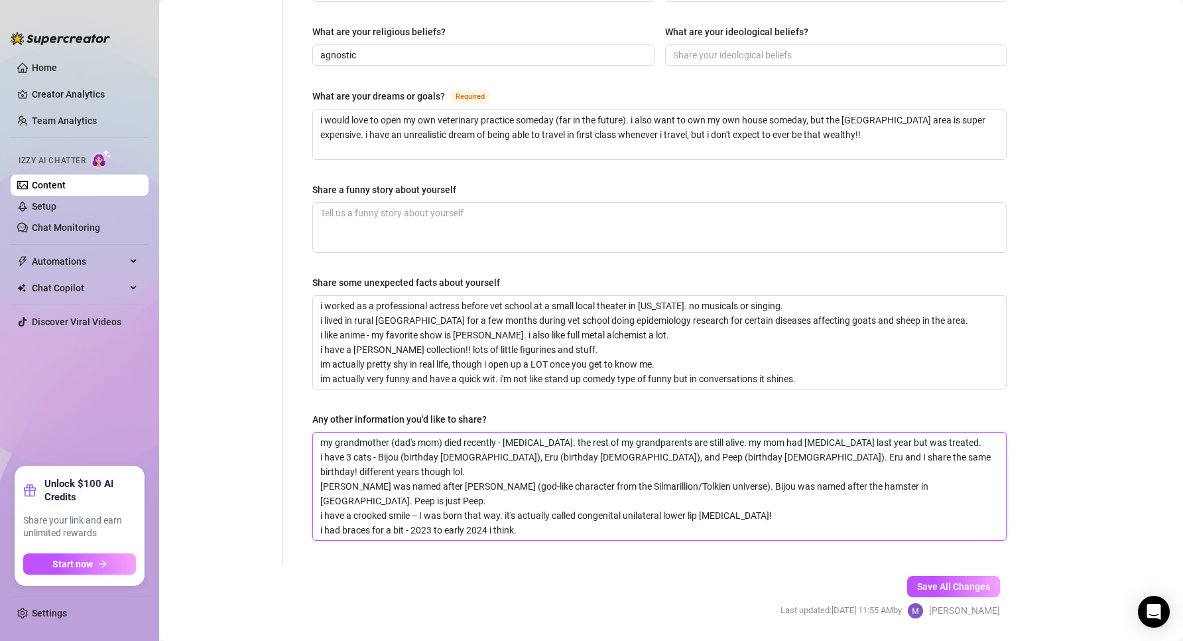
type textarea "my grandmother (dad's mom) died recently - [MEDICAL_DATA]. the rest of my grand…"
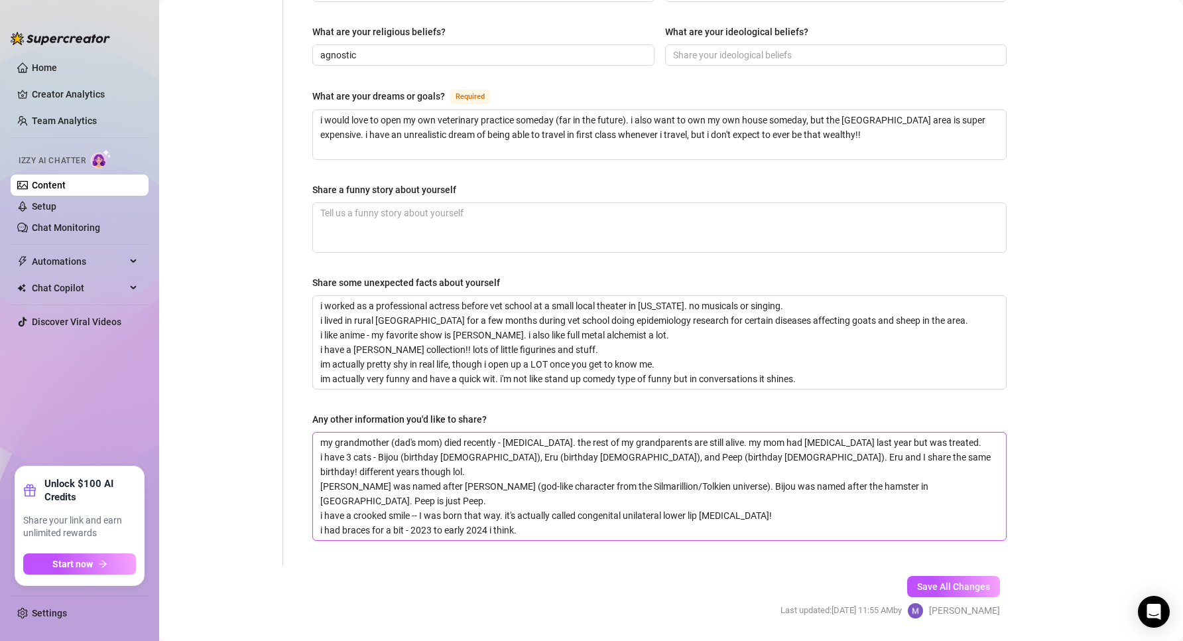
type textarea "my grandmother (dad's mom) died recently - [MEDICAL_DATA]. the rest of my grand…"
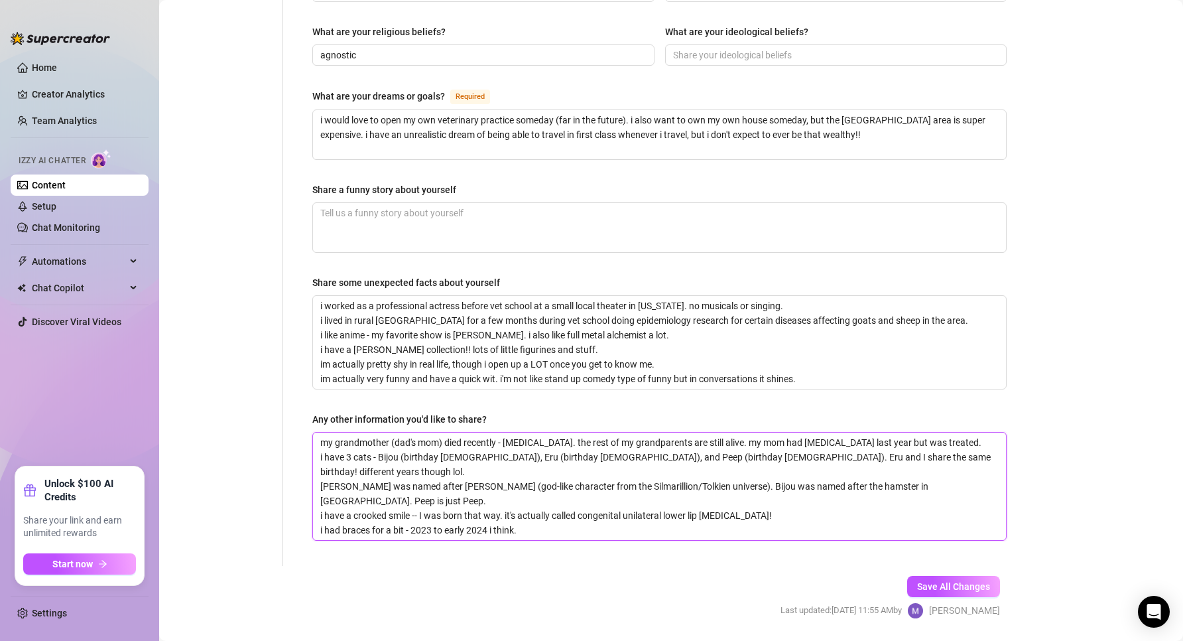
type textarea "my grandmother (dad's mom) died recently - [MEDICAL_DATA]. the rest of my grand…"
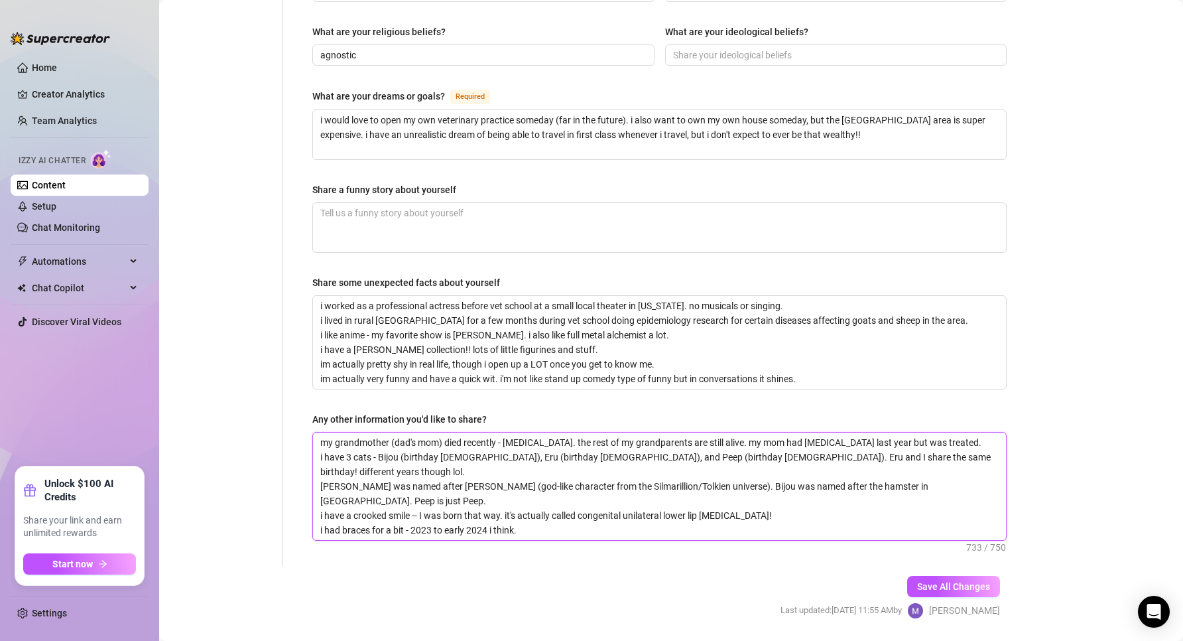
type textarea "my grandmother (dad's mom) died recently - [MEDICAL_DATA]. the rest of my grand…"
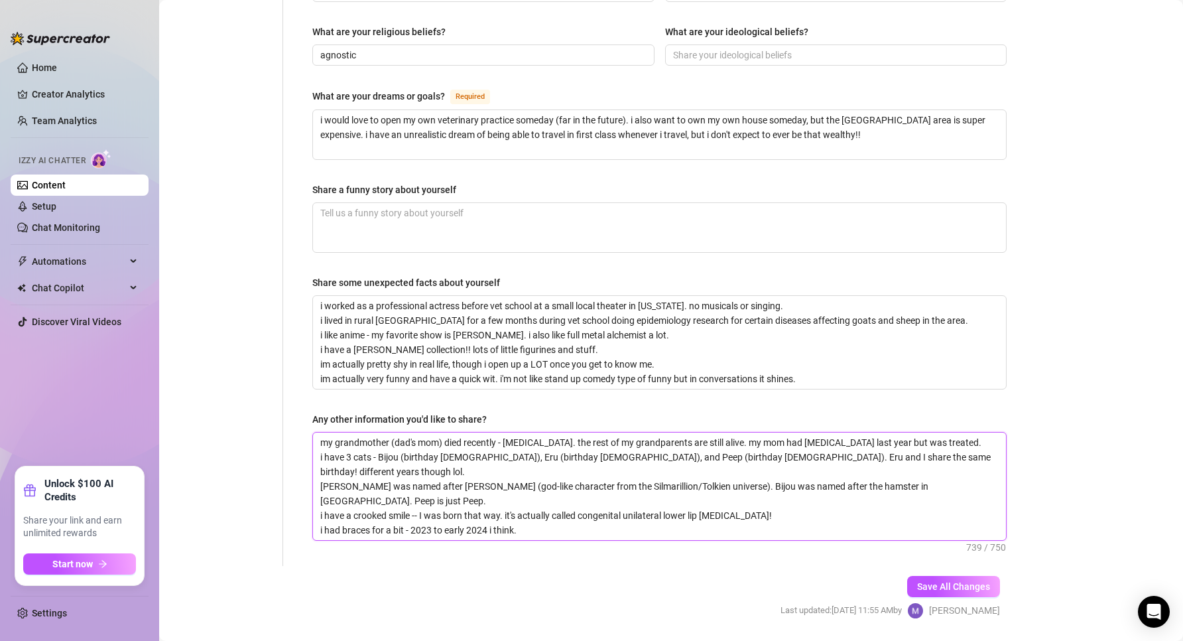
type textarea "my grandmother (dad's mom) died recently - [MEDICAL_DATA]. the rest of my grand…"
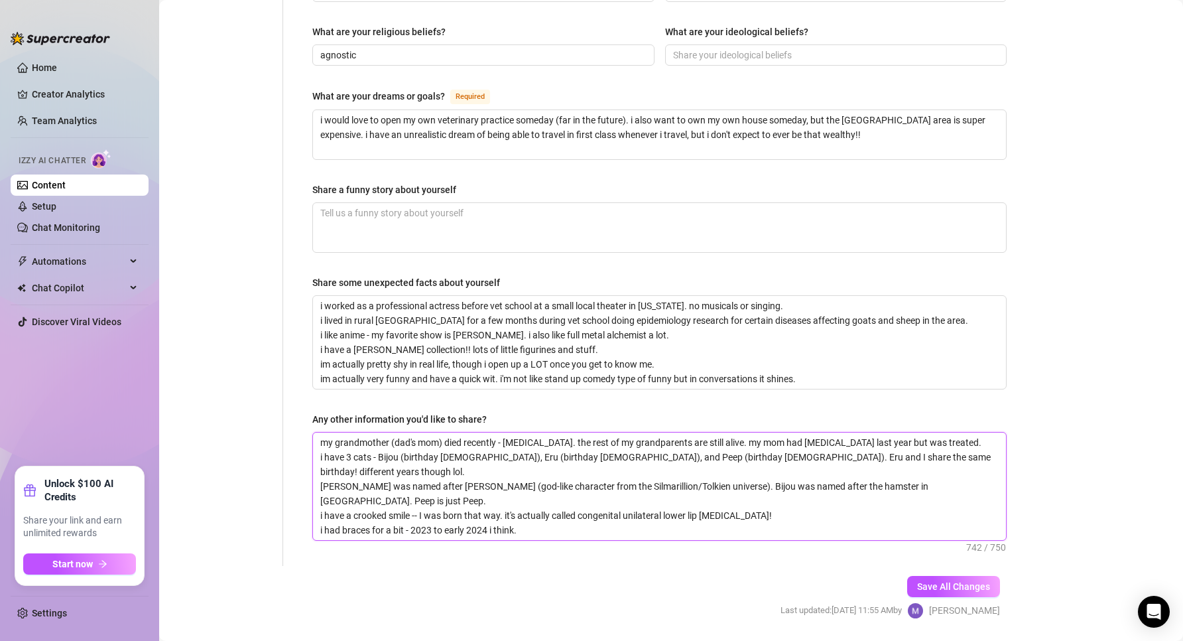
type textarea "my grandmother (dad's mom) died recently - [MEDICAL_DATA]. the rest of my grand…"
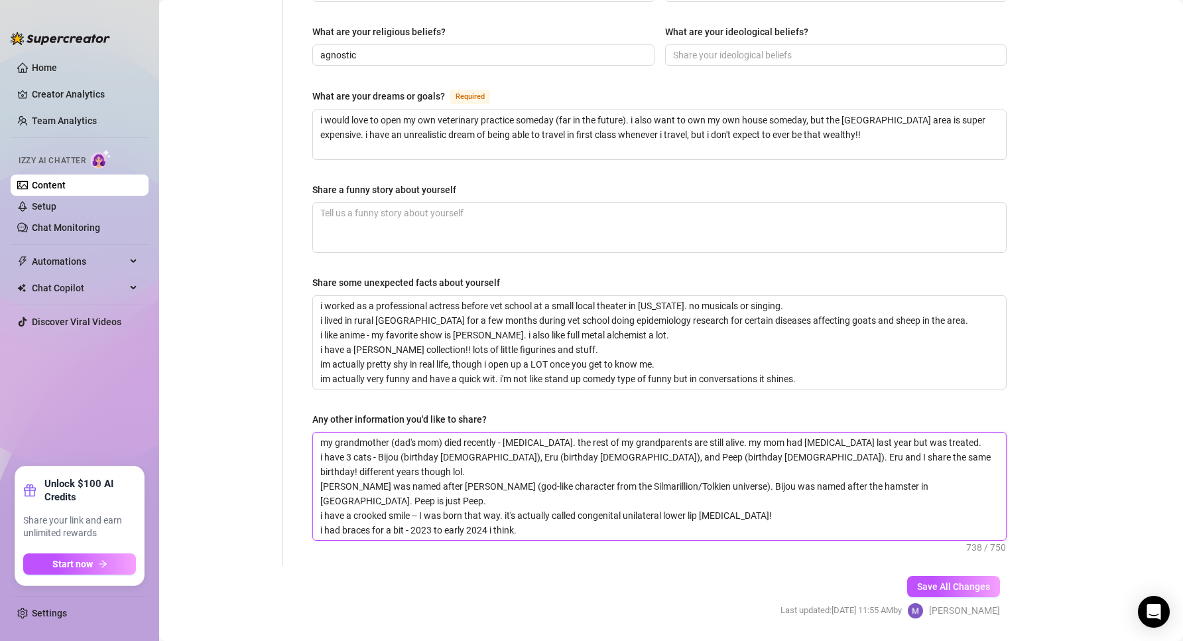
type textarea "my grandmother (dad's mom) died recently - [MEDICAL_DATA]. the rest of my grand…"
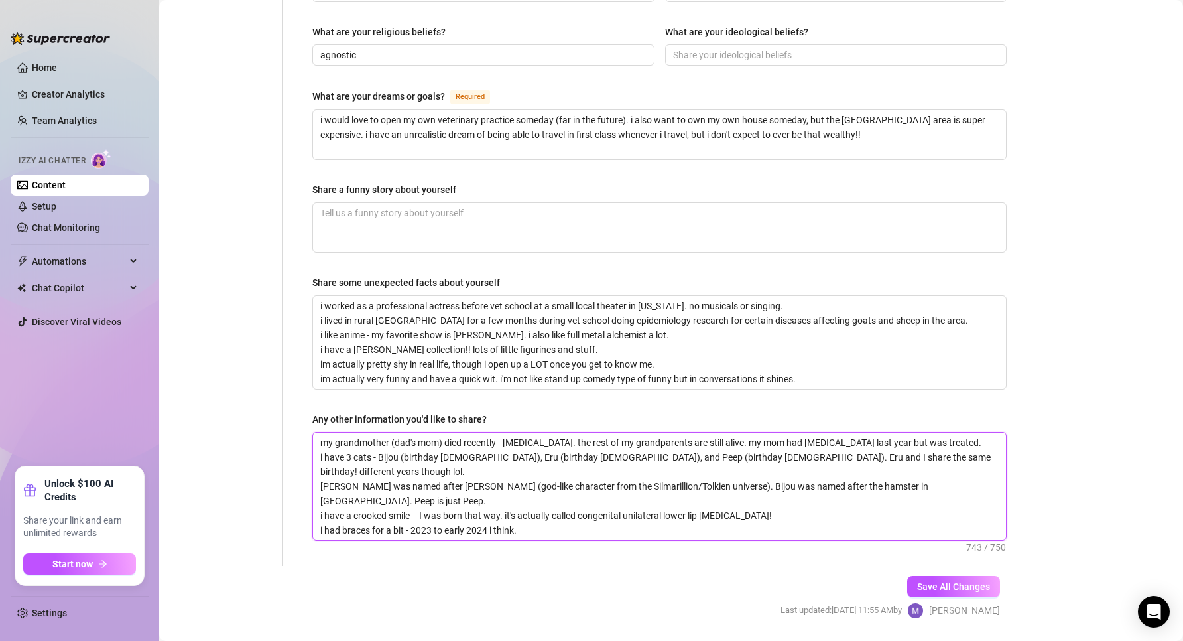
type textarea "my grandmother (dad's mom) died recently - [MEDICAL_DATA]. the rest of my grand…"
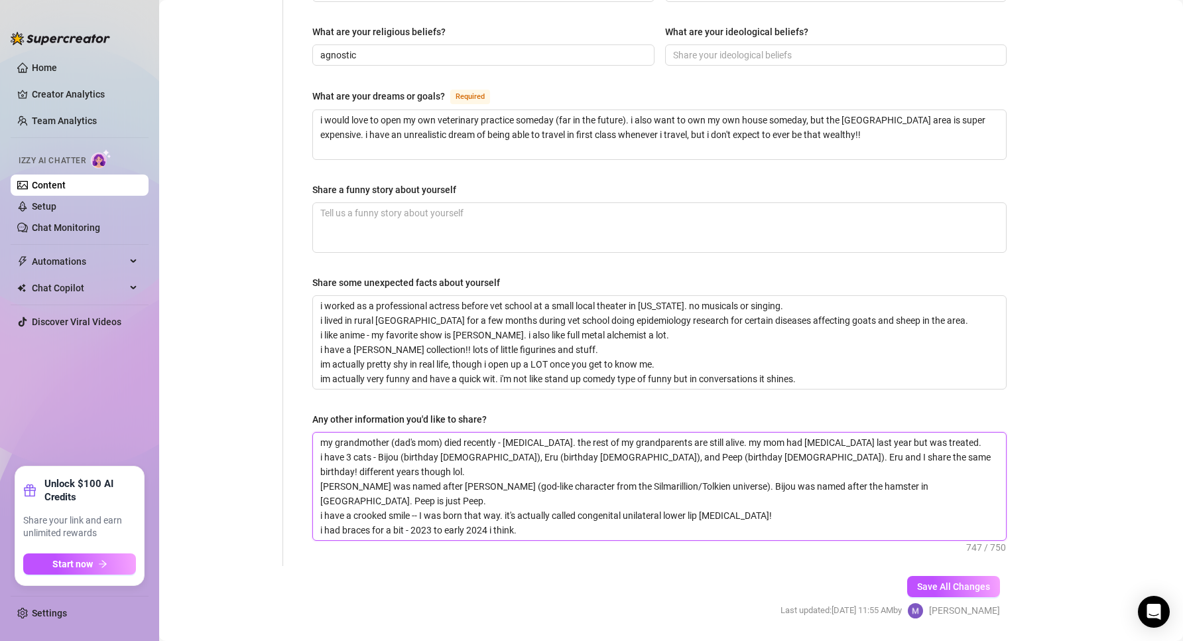
type textarea "my grandmother (dad's mom) died recently - [MEDICAL_DATA]. the rest of my grand…"
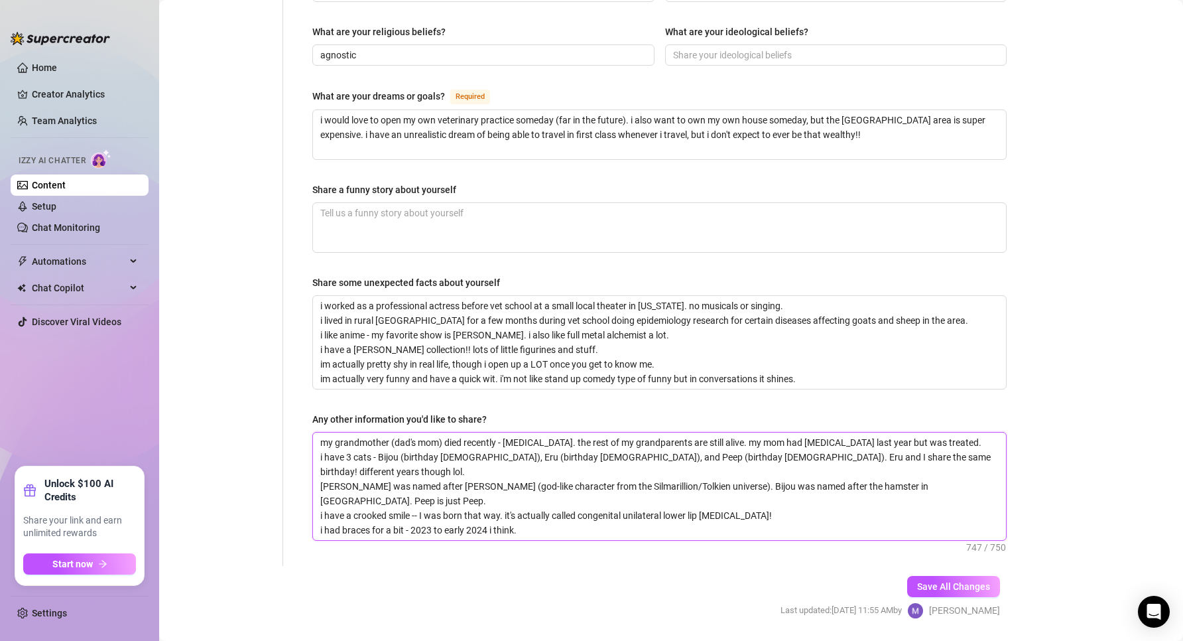
type textarea "my grandmother (dad's mom) died recently - [MEDICAL_DATA]. the rest of my grand…"
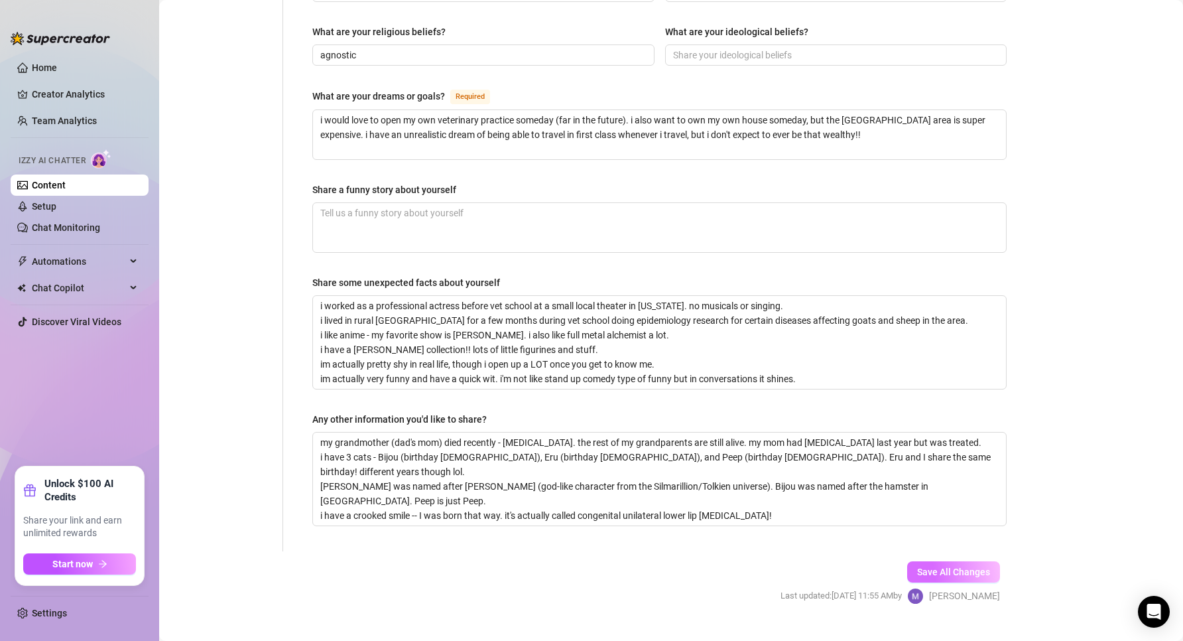
click at [963, 566] on span "Save All Changes" at bounding box center [953, 571] width 73 height 11
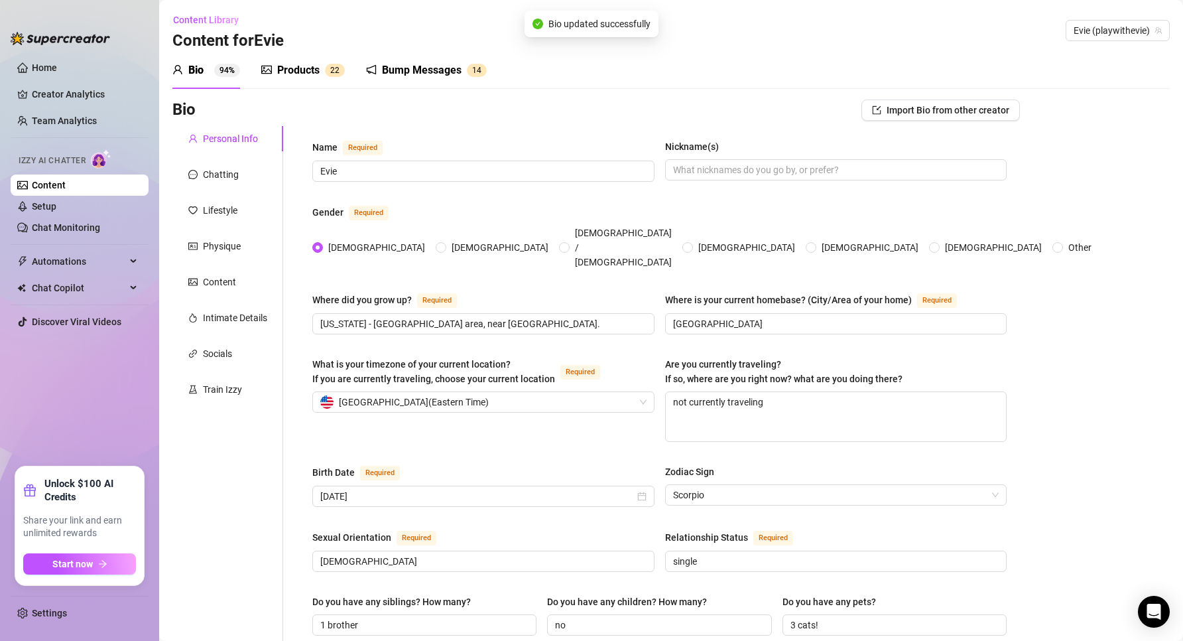
click at [294, 53] on div "Products 2 2" at bounding box center [303, 70] width 84 height 37
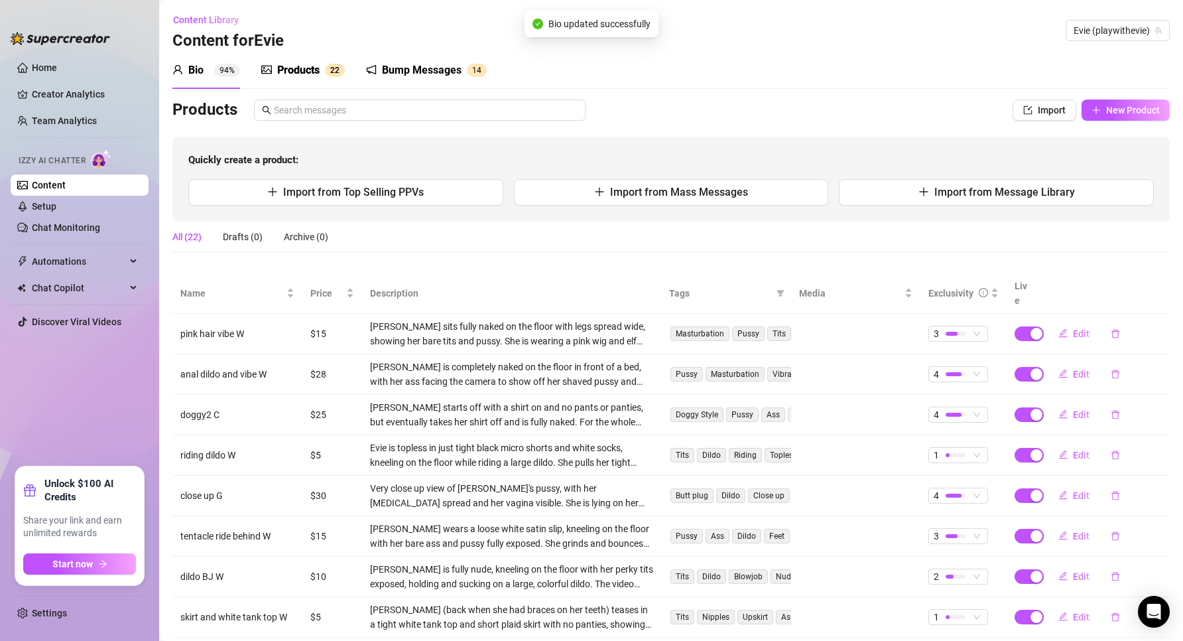
click at [304, 66] on div "Products" at bounding box center [298, 70] width 42 height 16
click at [54, 73] on link "Home" at bounding box center [44, 67] width 25 height 11
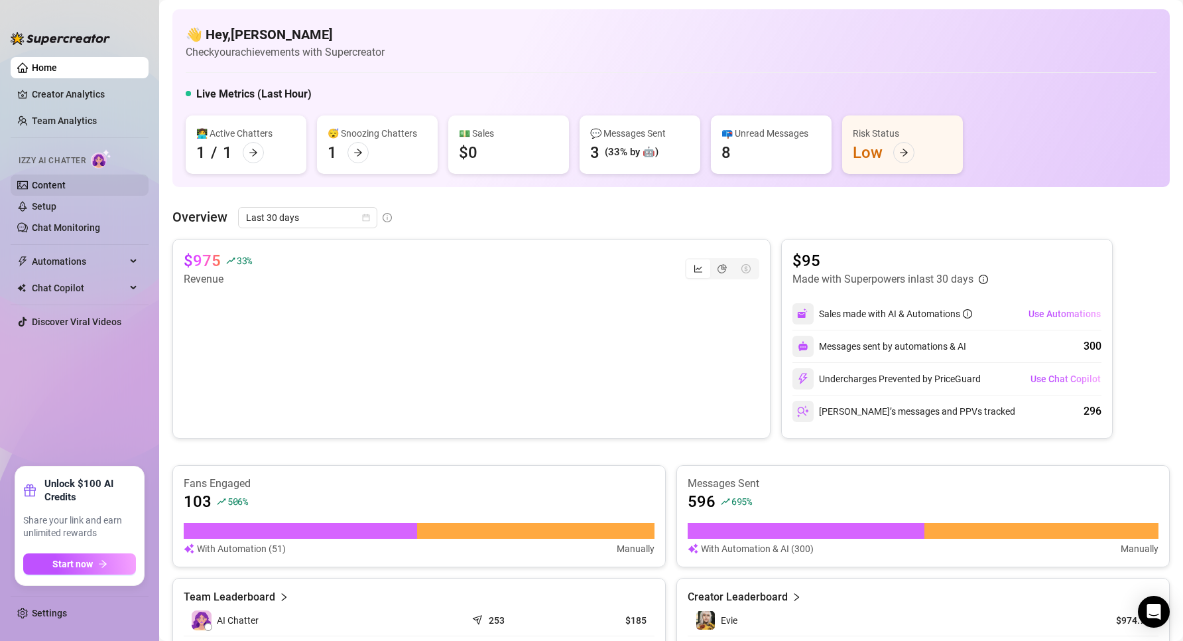
click at [45, 190] on link "Content" at bounding box center [49, 185] width 34 height 11
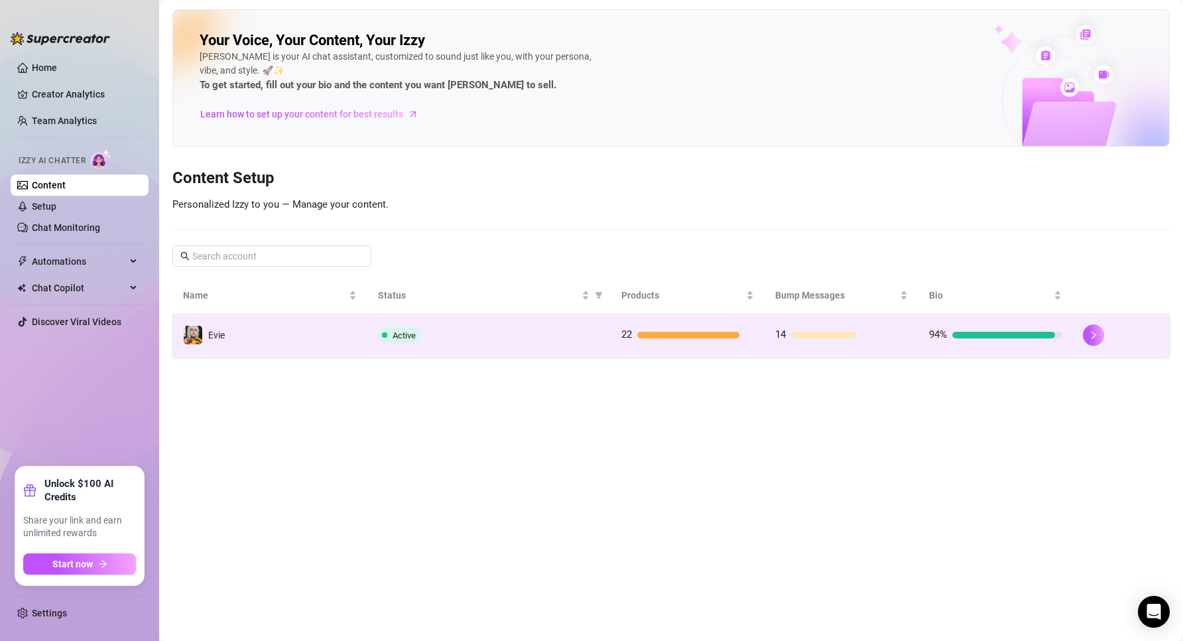
click at [331, 324] on td "Evie" at bounding box center [269, 335] width 195 height 43
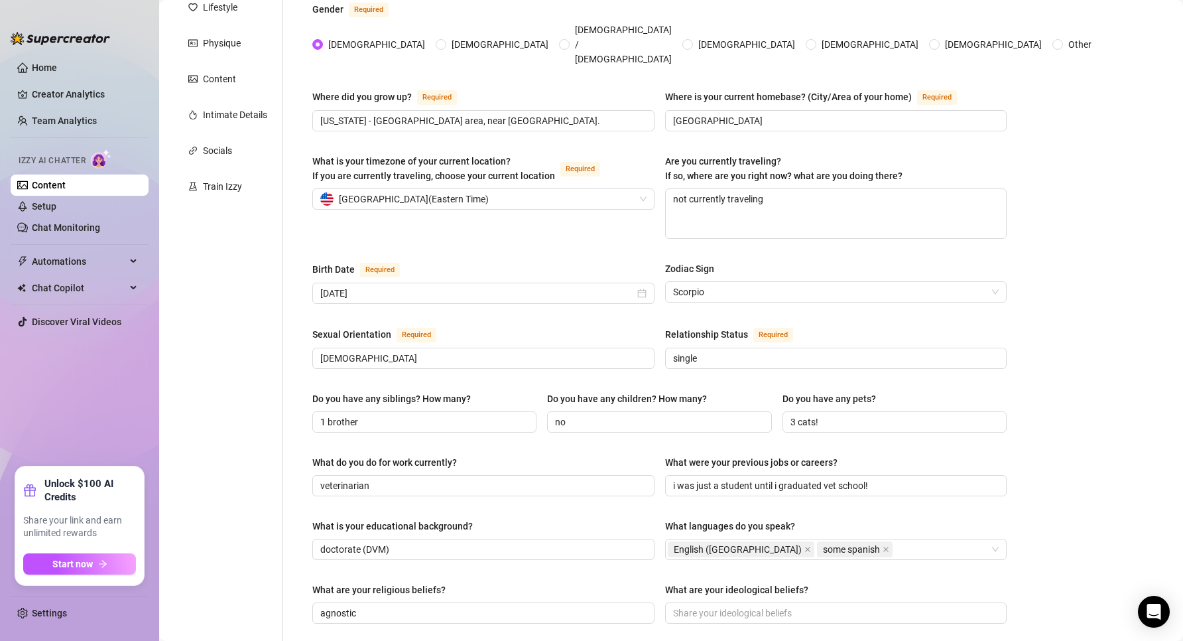
scroll to position [133, 0]
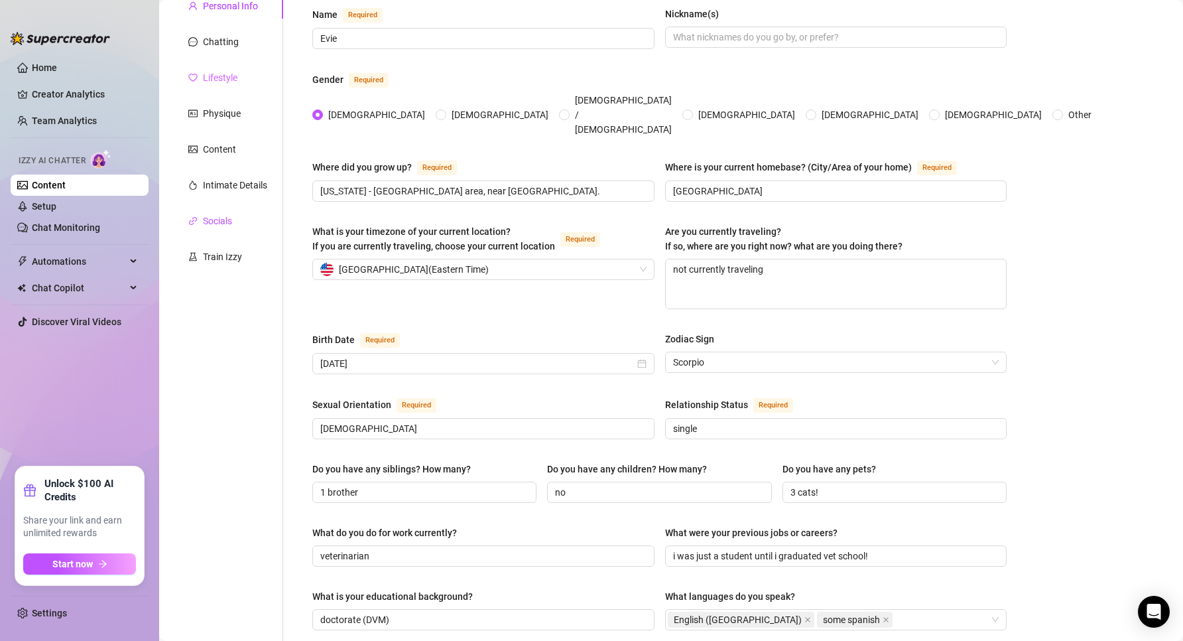
click at [196, 218] on icon "link" at bounding box center [192, 220] width 9 height 9
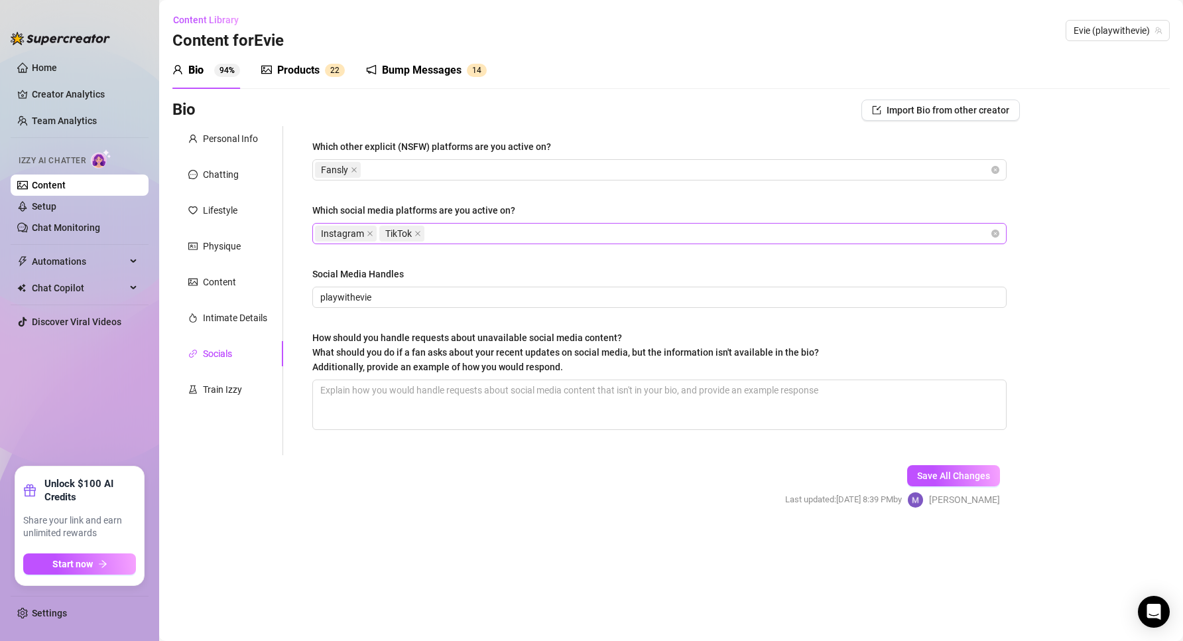
scroll to position [0, 0]
drag, startPoint x: 385, startPoint y: 299, endPoint x: 231, endPoint y: 280, distance: 155.7
click at [231, 280] on div "Personal Info Chatting Lifestyle Physique Content Intimate Details Socials Trai…" at bounding box center [595, 290] width 847 height 329
drag, startPoint x: 662, startPoint y: 397, endPoint x: 613, endPoint y: 391, distance: 49.5
click at [659, 397] on textarea "How should you handle requests about unavailable social media content? What sho…" at bounding box center [659, 404] width 693 height 49
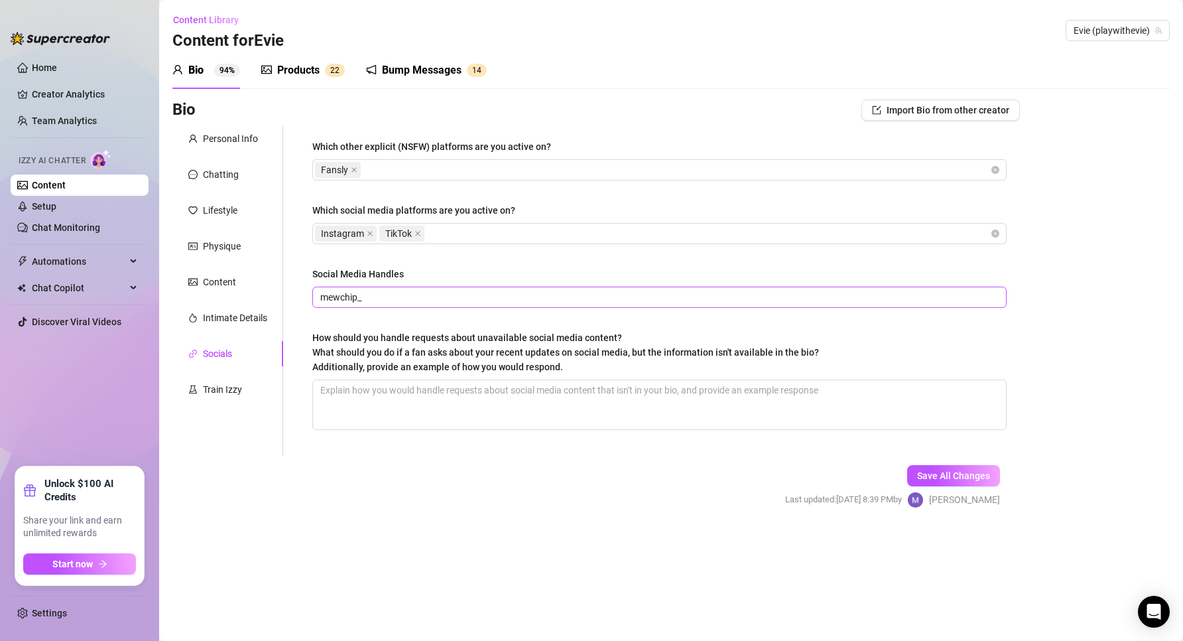
click at [463, 307] on span "mewchip_" at bounding box center [659, 296] width 694 height 21
click at [464, 280] on div "Social Media Handles" at bounding box center [659, 277] width 694 height 20
drag, startPoint x: 432, startPoint y: 391, endPoint x: 432, endPoint y: 365, distance: 25.2
click at [432, 390] on textarea "How should you handle requests about unavailable social media content? What sho…" at bounding box center [659, 404] width 693 height 49
click at [436, 301] on input "mewchip_" at bounding box center [658, 297] width 676 height 15
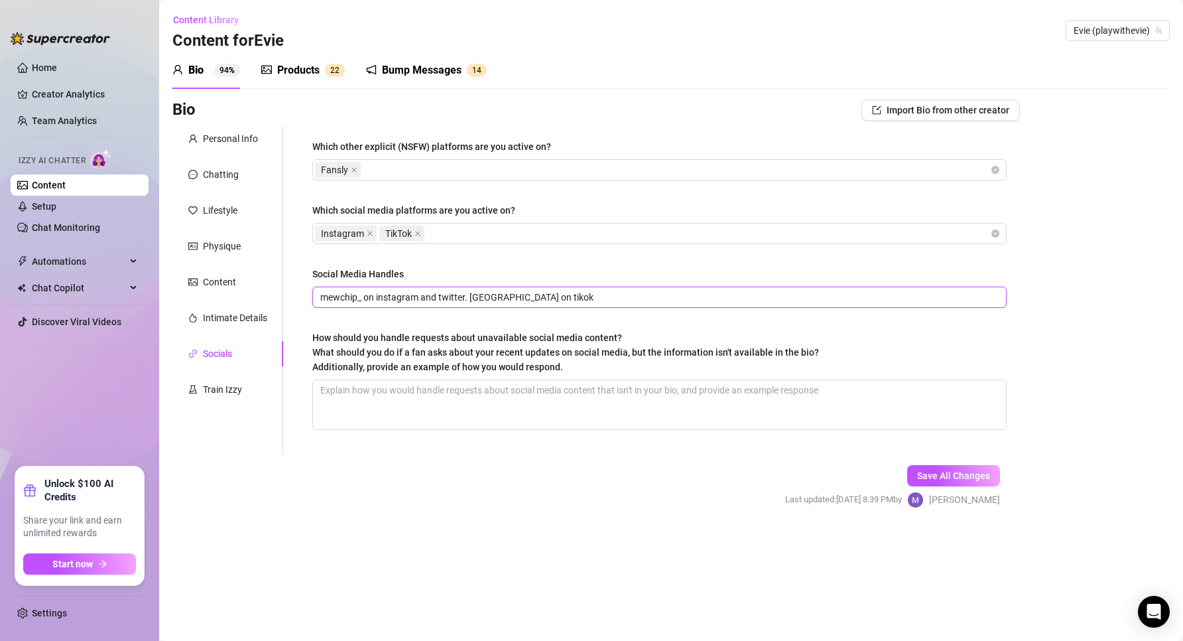
click at [335, 294] on input "mewchip_ on instagram and twitter. [GEOGRAPHIC_DATA] on tikok" at bounding box center [658, 297] width 676 height 15
click at [522, 412] on textarea "How should you handle requests about unavailable social media content? What sho…" at bounding box center [659, 404] width 693 height 49
click at [604, 305] on span "mewchip_ on instagram and twitter. [GEOGRAPHIC_DATA] on tikok" at bounding box center [659, 296] width 694 height 21
click at [473, 298] on input "mewchip_ on instagram and twitter. [GEOGRAPHIC_DATA] on tikok" at bounding box center [658, 297] width 676 height 15
click at [540, 240] on div "Instagram TikTok" at bounding box center [652, 233] width 675 height 19
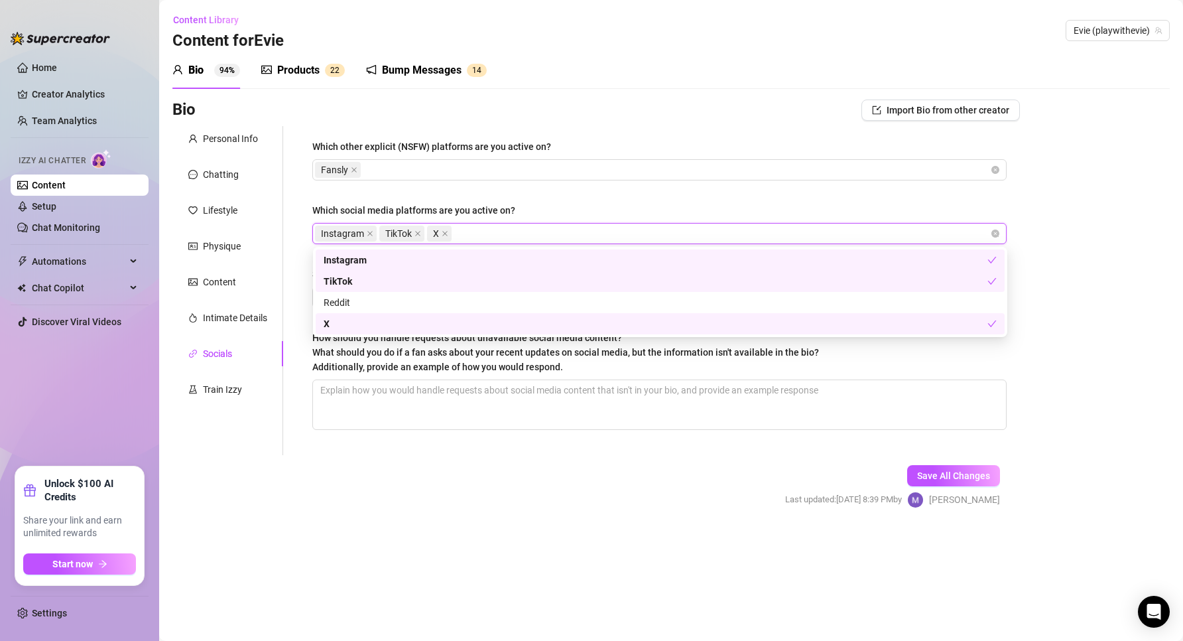
click at [450, 431] on div "Which other explicit (NSFW) platforms are you active on? Fansly Which social me…" at bounding box center [659, 290] width 694 height 302
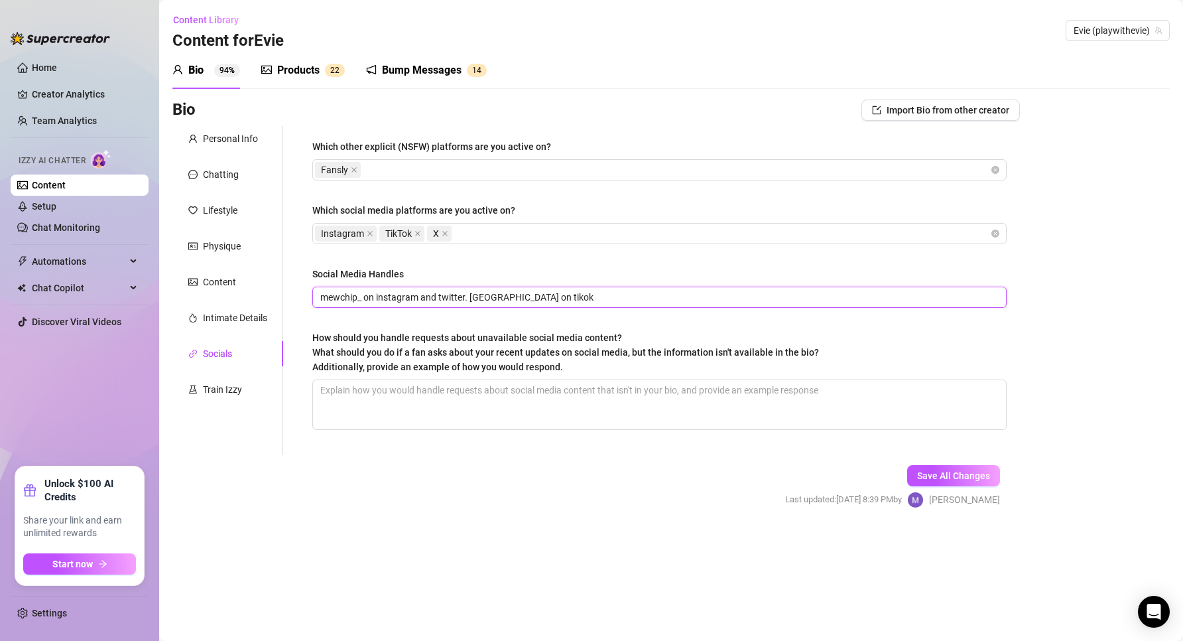
click at [539, 294] on input "mewchip_ on instagram and twitter. [GEOGRAPHIC_DATA] on tikok" at bounding box center [658, 297] width 676 height 15
click at [466, 292] on input "mewchip_ on instagram and twitter. [GEOGRAPHIC_DATA] on tikok" at bounding box center [658, 297] width 676 height 15
click at [966, 477] on span "Save All Changes" at bounding box center [953, 475] width 73 height 11
click at [988, 474] on span "Save All Changes" at bounding box center [953, 475] width 73 height 11
click at [924, 489] on div "Save All Changes Last updated: [DATE] 8:48 PM by [PERSON_NAME]" at bounding box center [892, 486] width 255 height 63
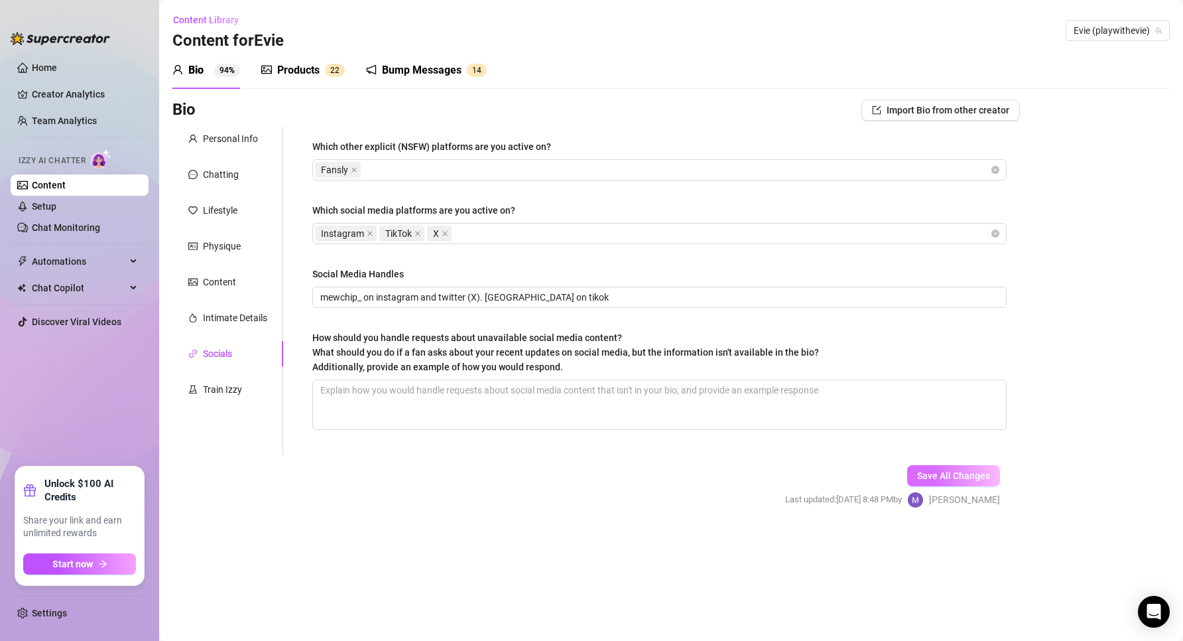
click at [943, 475] on span "Save All Changes" at bounding box center [953, 475] width 73 height 11
click at [193, 76] on div "Bio" at bounding box center [195, 70] width 15 height 16
